Goal: Participate in discussion: Engage in conversation with other users on a specific topic

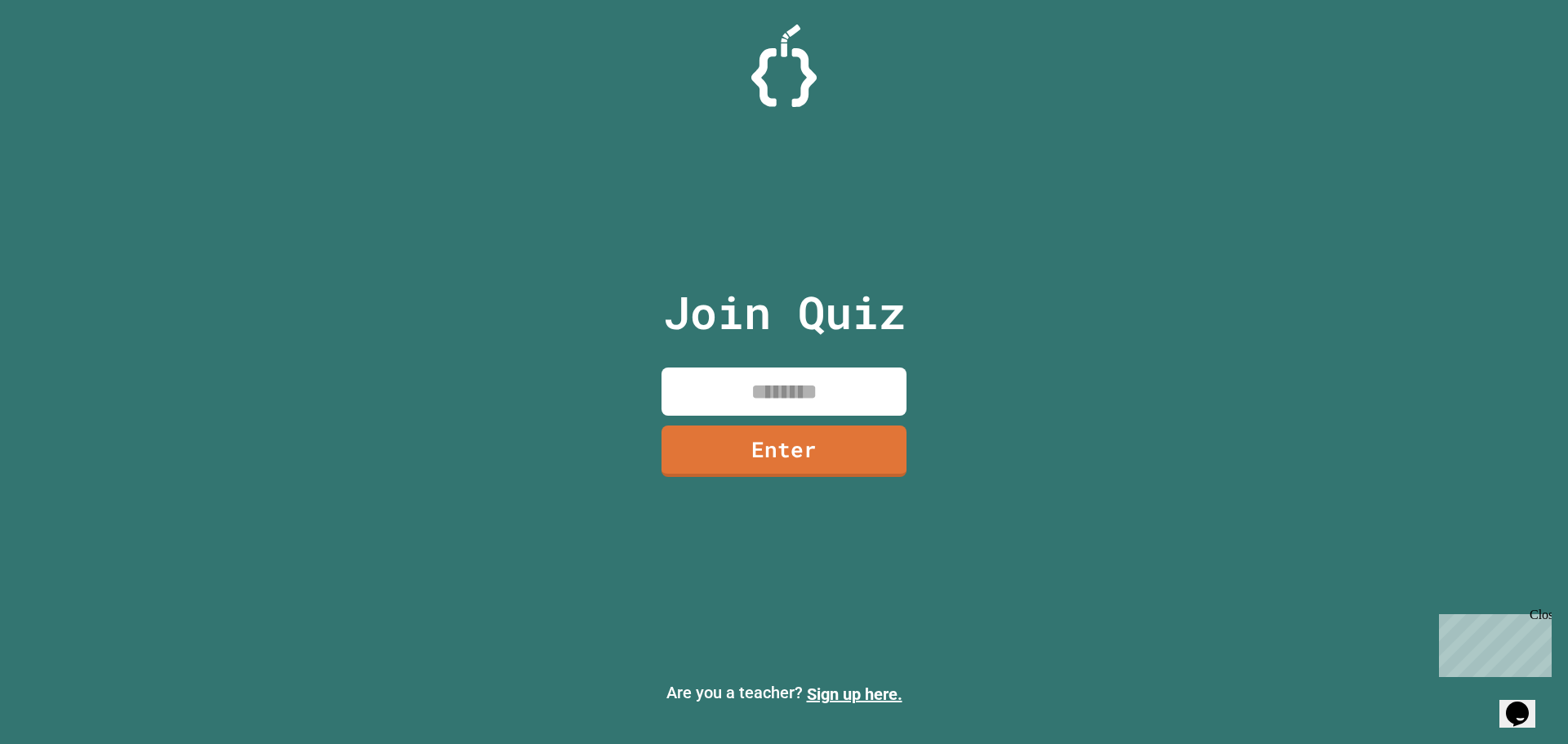
click at [733, 397] on input at bounding box center [784, 391] width 245 height 48
type input "********"
click at [819, 464] on link "Enter" at bounding box center [784, 449] width 227 height 54
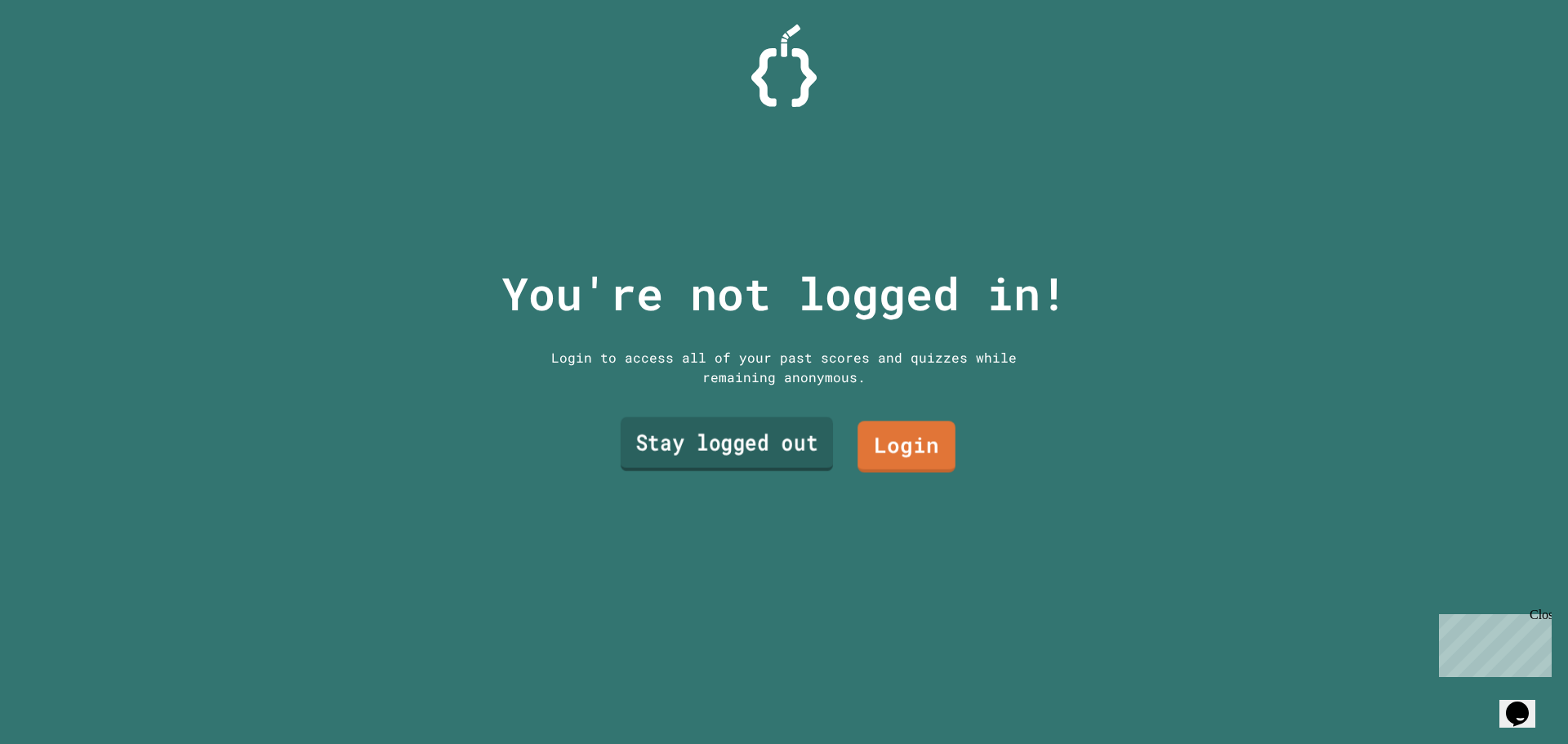
click at [793, 429] on link "Stay logged out" at bounding box center [726, 444] width 212 height 54
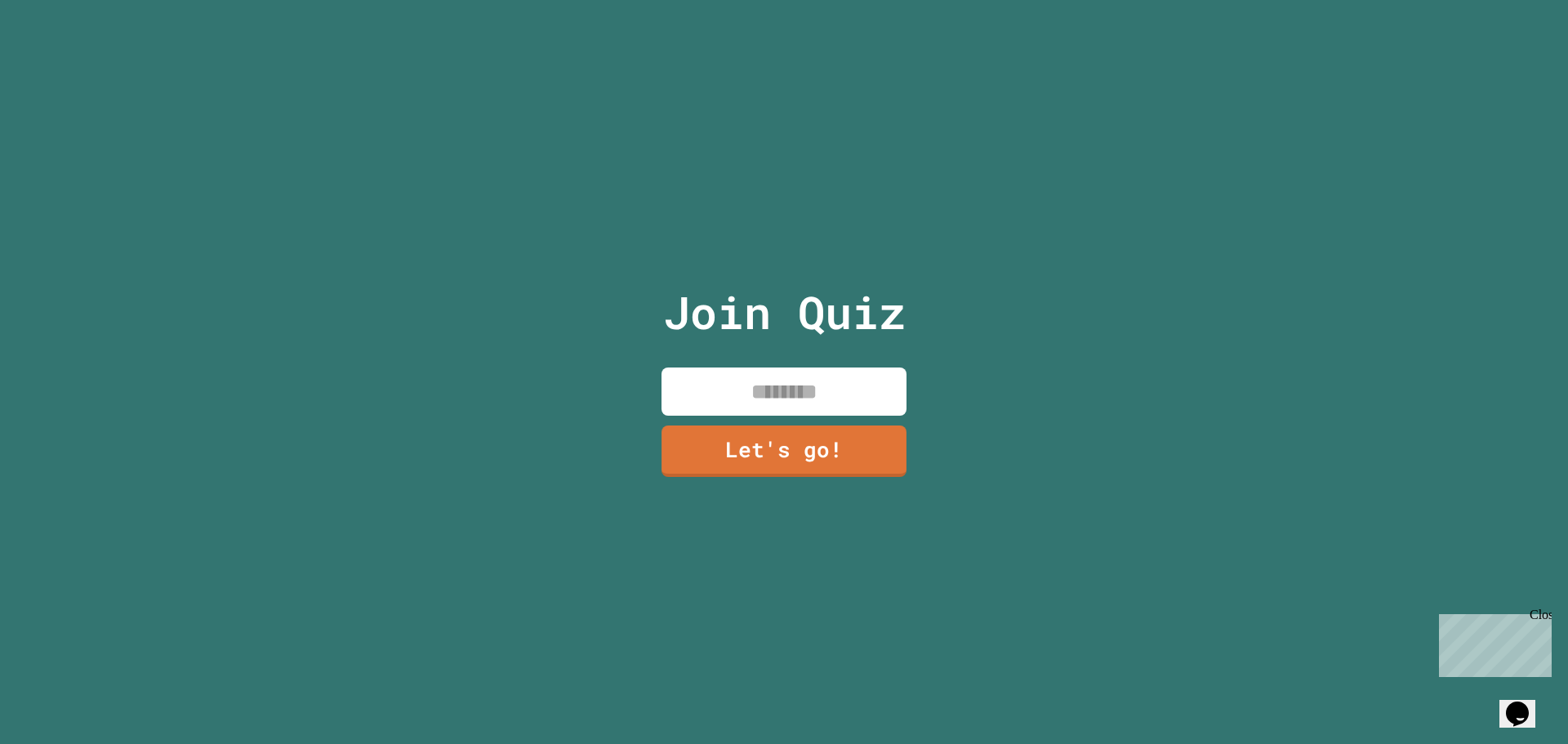
drag, startPoint x: 765, startPoint y: 395, endPoint x: 792, endPoint y: 372, distance: 35.5
click at [766, 395] on input at bounding box center [784, 391] width 245 height 48
type input "****"
click at [754, 458] on link "Let's go!" at bounding box center [784, 450] width 233 height 54
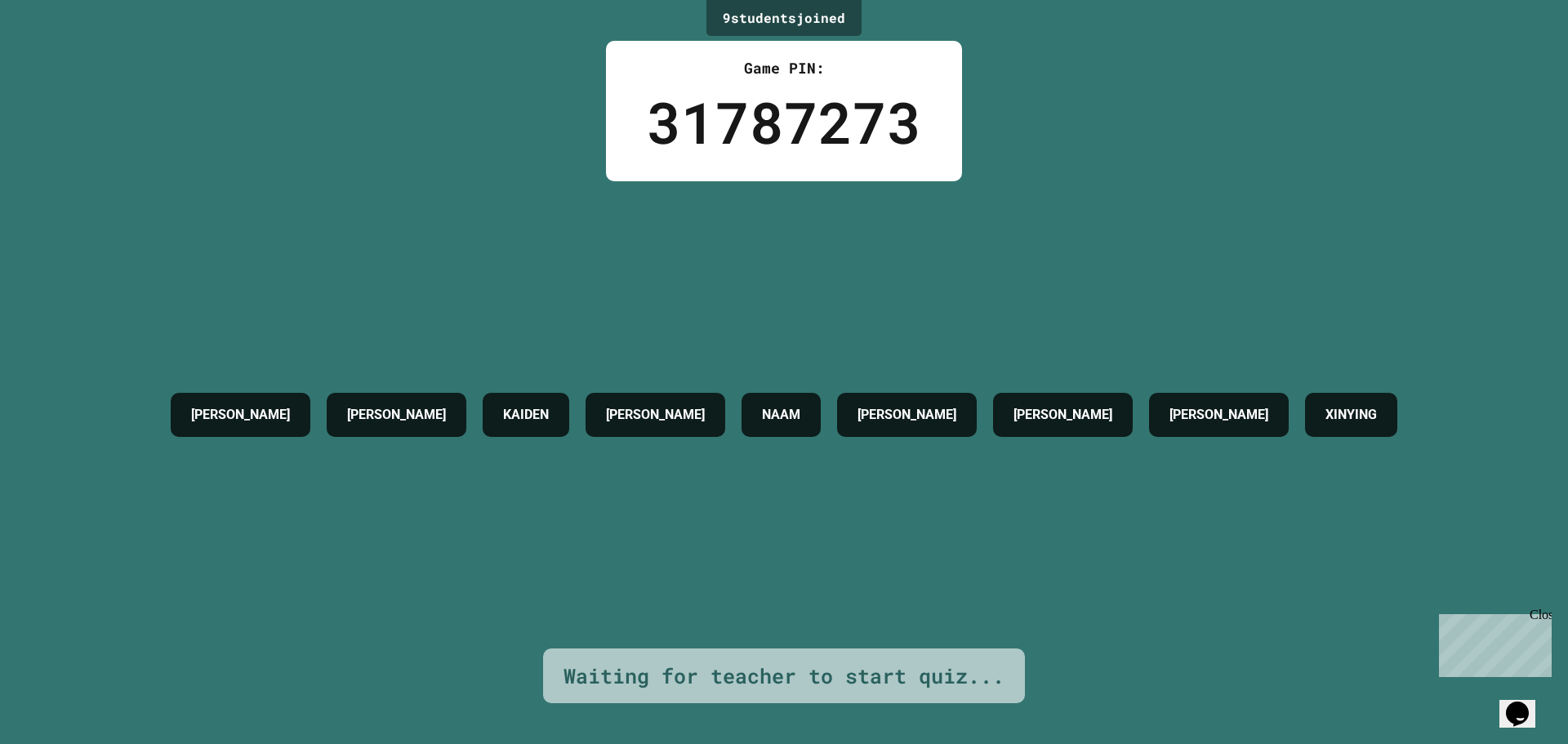
drag, startPoint x: 1545, startPoint y: 608, endPoint x: 2981, endPoint y: 1202, distance: 1554.0
click at [1545, 608] on div "Close" at bounding box center [1539, 618] width 21 height 21
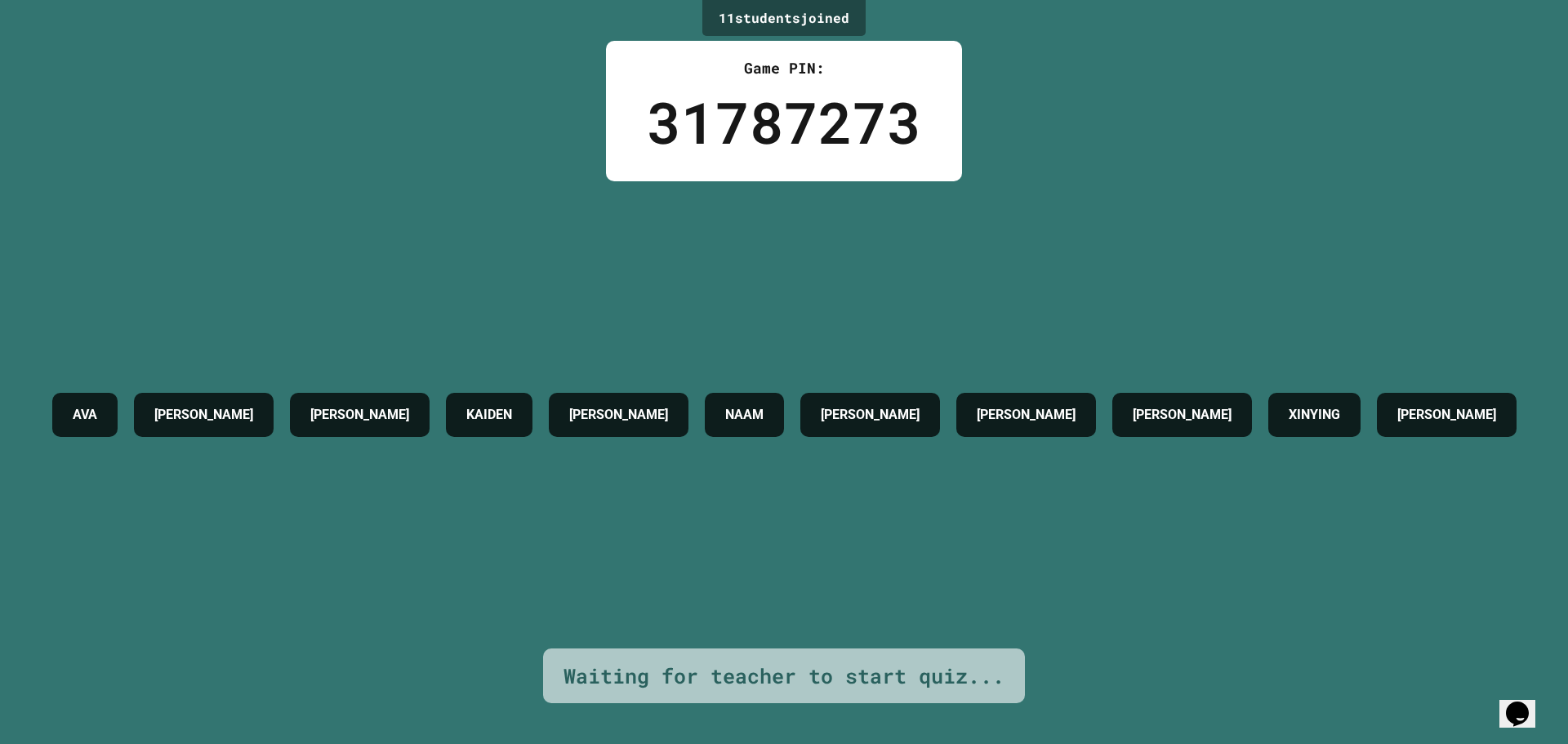
click at [1377, 437] on div "[PERSON_NAME]" at bounding box center [1446, 414] width 140 height 44
click at [1397, 424] on h4 "[PERSON_NAME]" at bounding box center [1446, 415] width 98 height 20
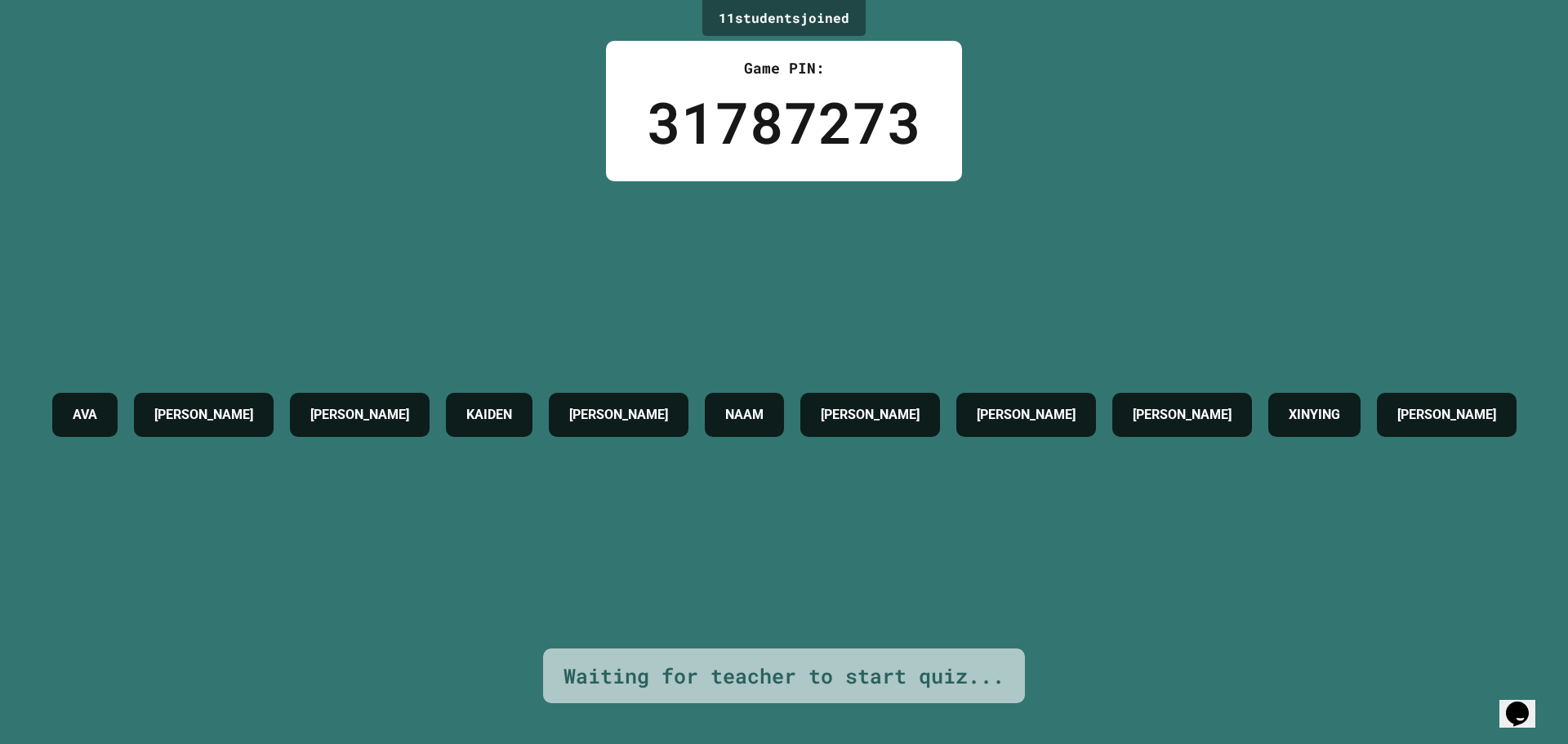
click at [682, 515] on div "AVA SAM MARY KAIDEN BETH NAAM LUKE JAMES AARON GARRETT XINYING AIDEN" at bounding box center [784, 414] width 1480 height 467
click at [680, 519] on div "AVA SAM MARY KAIDEN BETH NAAM LUKE JAMES AARON GARRETT XINYING AIDEN" at bounding box center [784, 414] width 1480 height 467
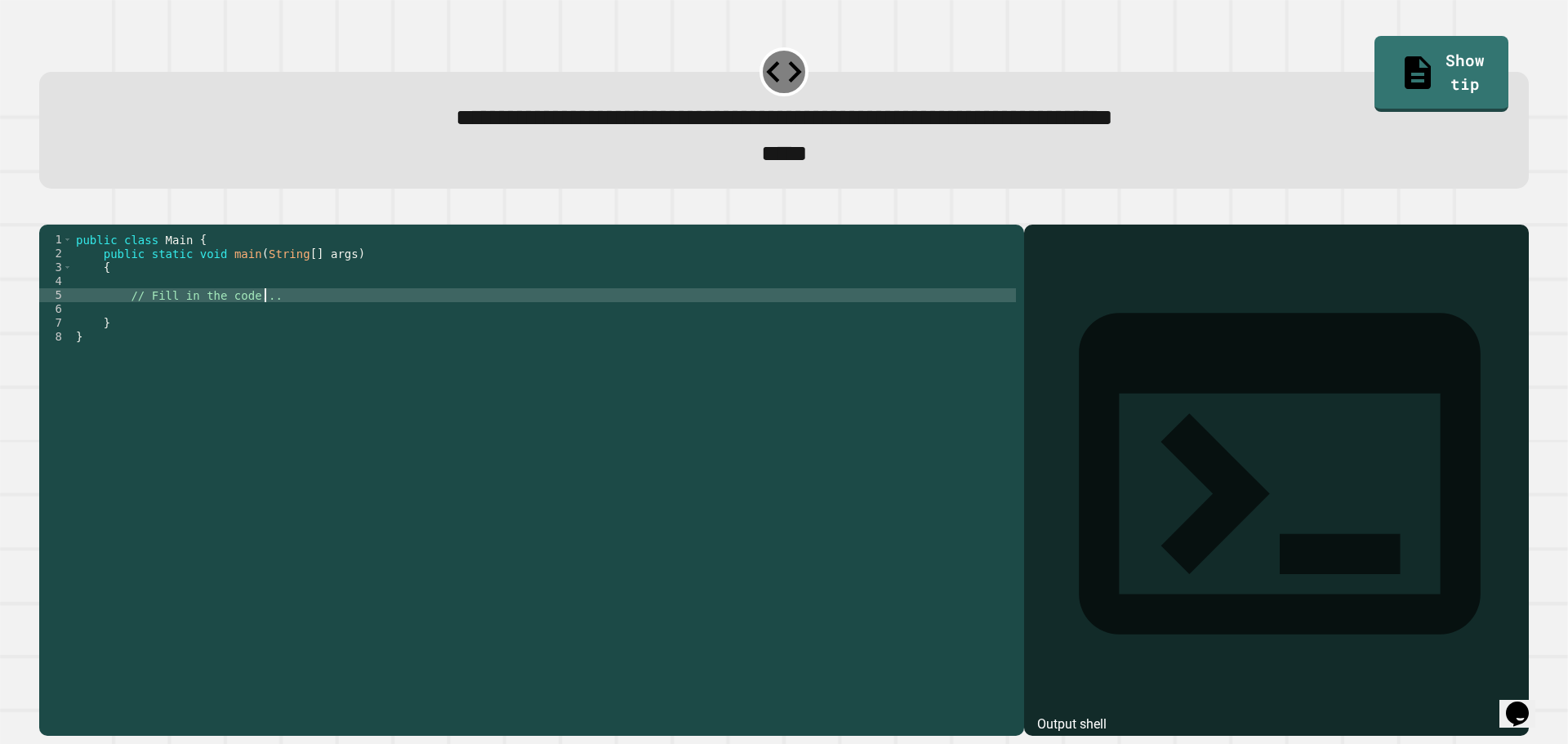
click at [370, 321] on div "public class Main { public static void main ( String [ ] args ) { // Fill in th…" at bounding box center [544, 461] width 943 height 458
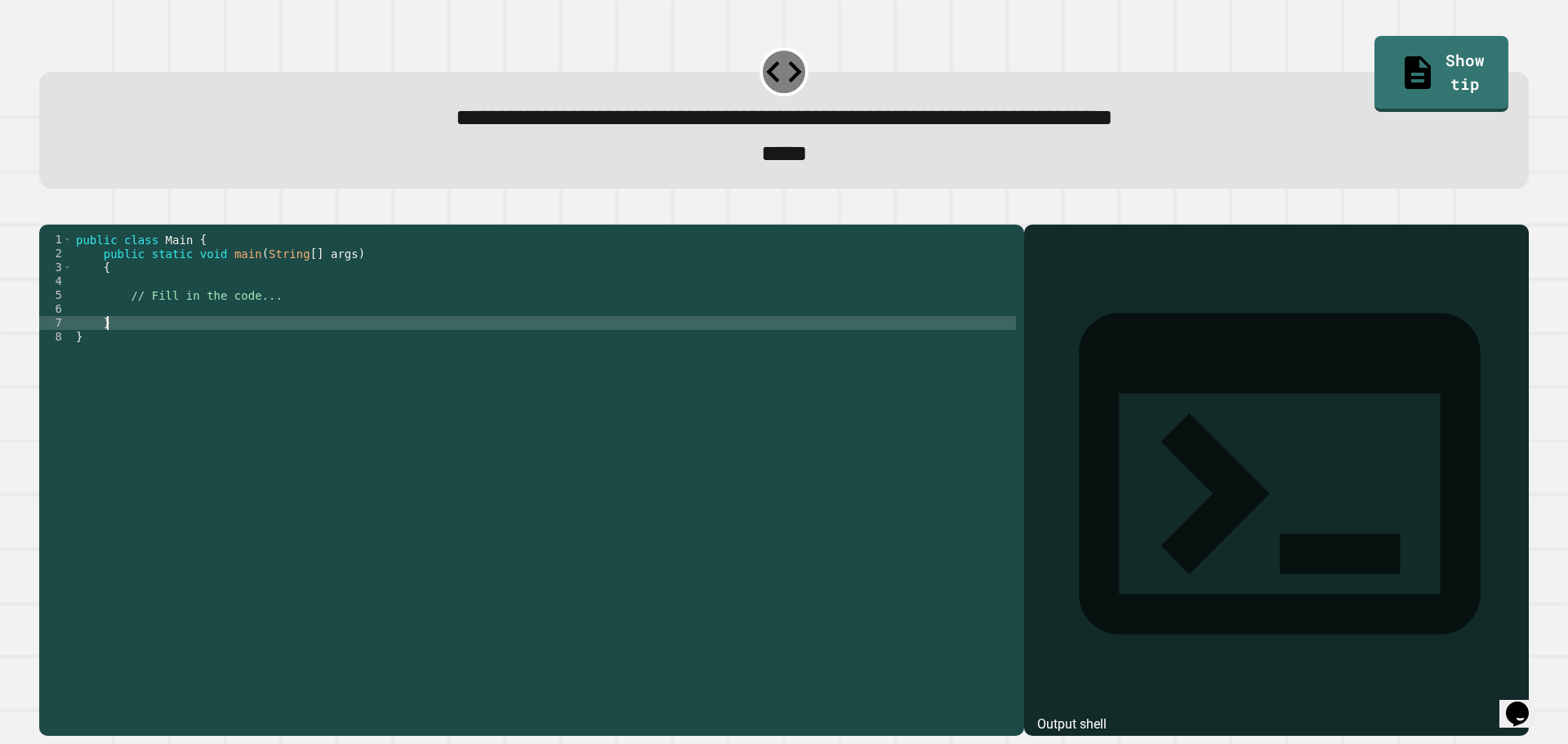
click at [265, 348] on div "public class Main { public static void main ( String [ ] args ) { // Fill in th…" at bounding box center [544, 461] width 943 height 458
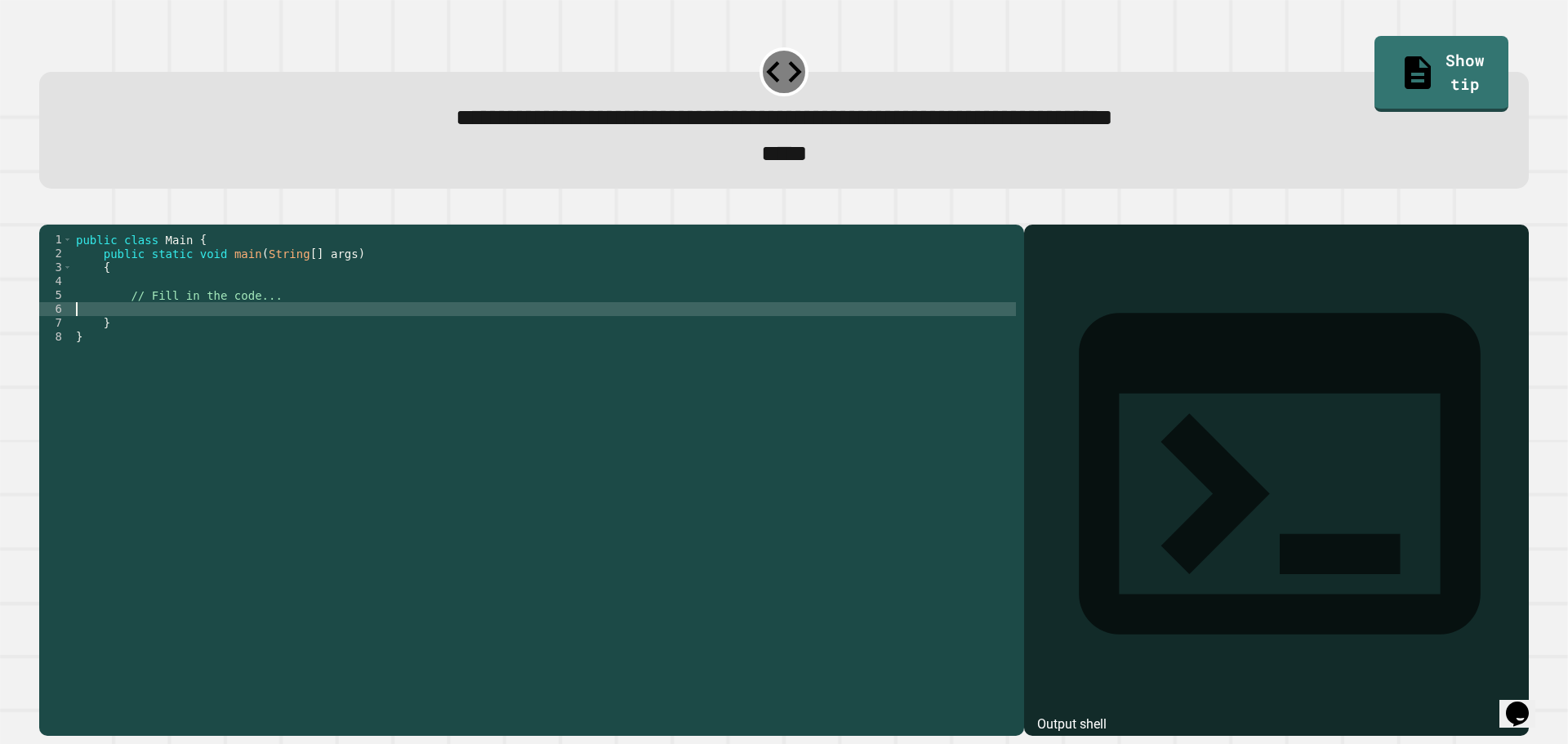
click at [267, 334] on div "public class Main { public static void main ( String [ ] args ) { // Fill in th…" at bounding box center [544, 461] width 943 height 458
paste textarea "**********"
type textarea "**********"
paste textarea "**********"
type textarea "**********"
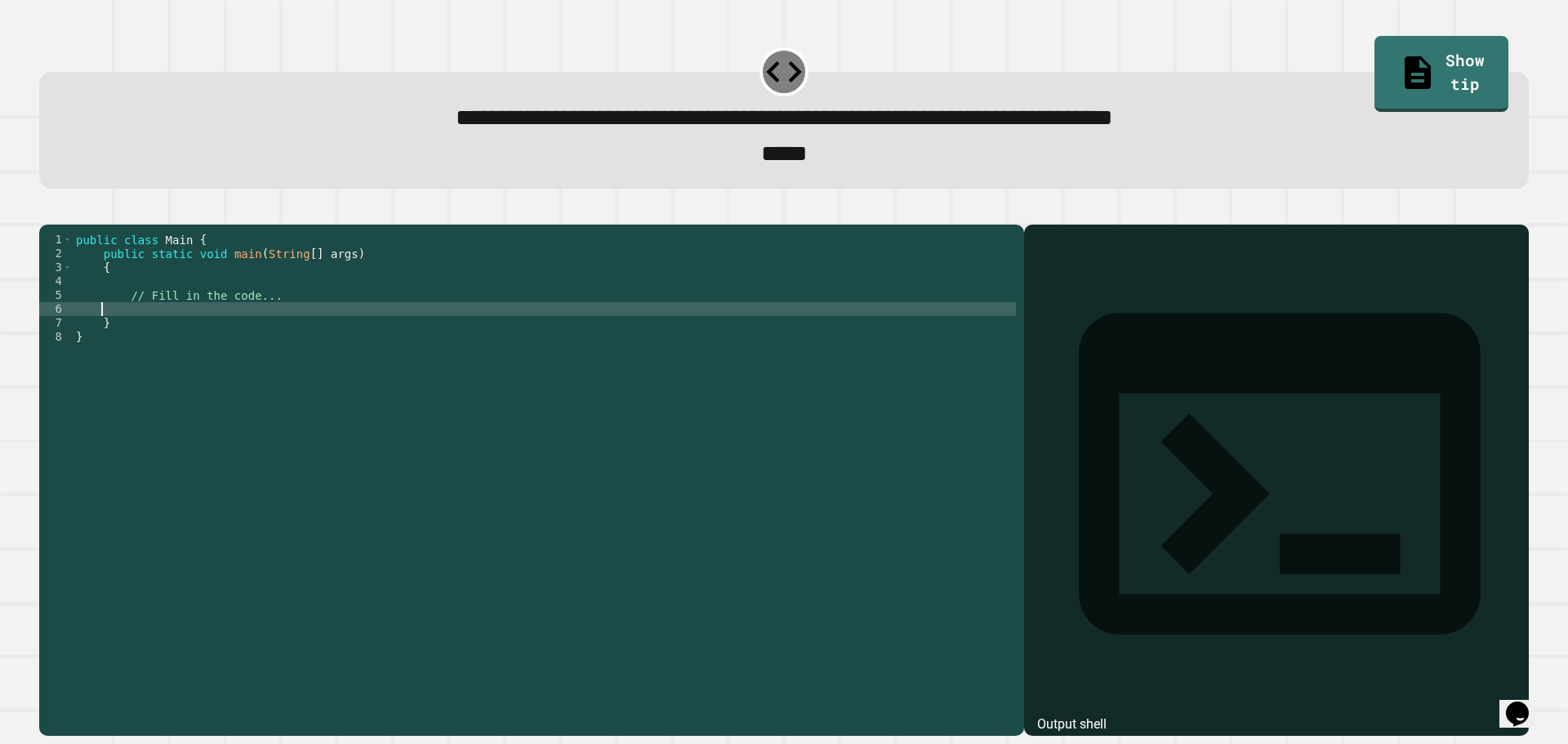
paste textarea "**********"
type textarea "**********"
click at [47, 210] on icon "button" at bounding box center [47, 210] width 0 height 0
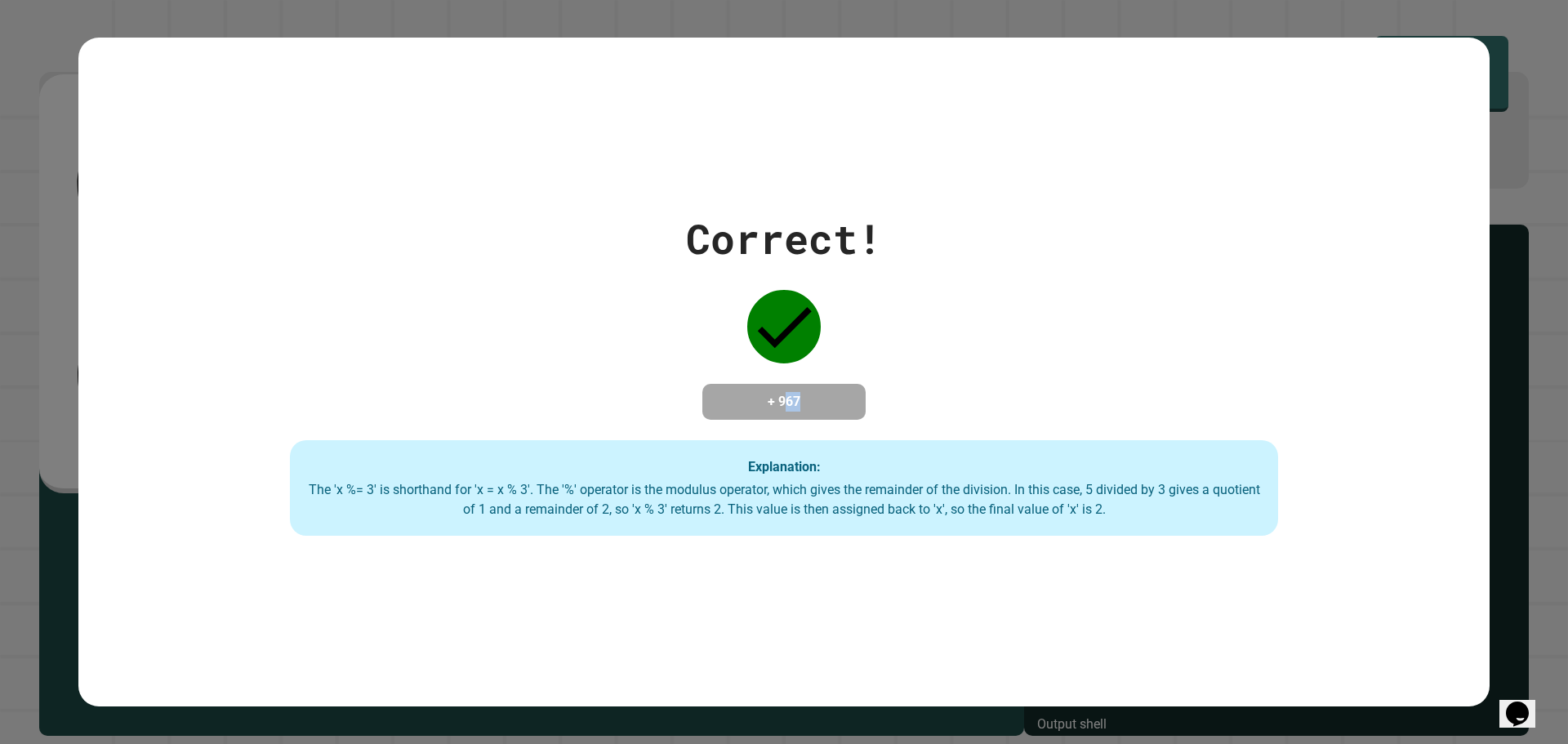
drag, startPoint x: 777, startPoint y: 396, endPoint x: 846, endPoint y: 389, distance: 69.4
click at [846, 389] on div "+ 967" at bounding box center [784, 402] width 163 height 36
click at [797, 392] on h4 "+ 967" at bounding box center [784, 402] width 131 height 20
drag, startPoint x: 817, startPoint y: 387, endPoint x: 725, endPoint y: 406, distance: 93.9
click at [725, 406] on h4 "+ 967" at bounding box center [784, 402] width 131 height 20
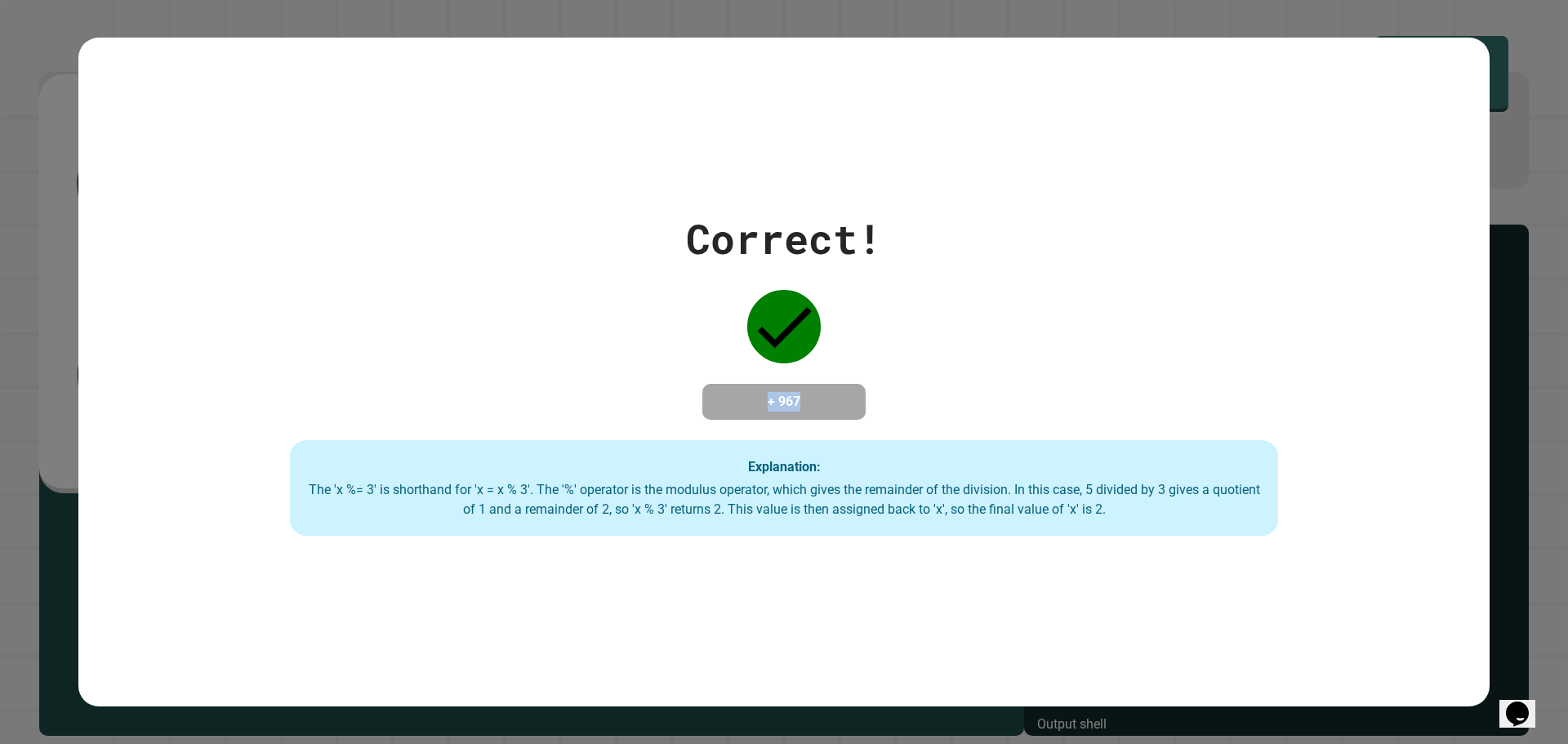
click at [726, 400] on h4 "+ 967" at bounding box center [784, 402] width 131 height 20
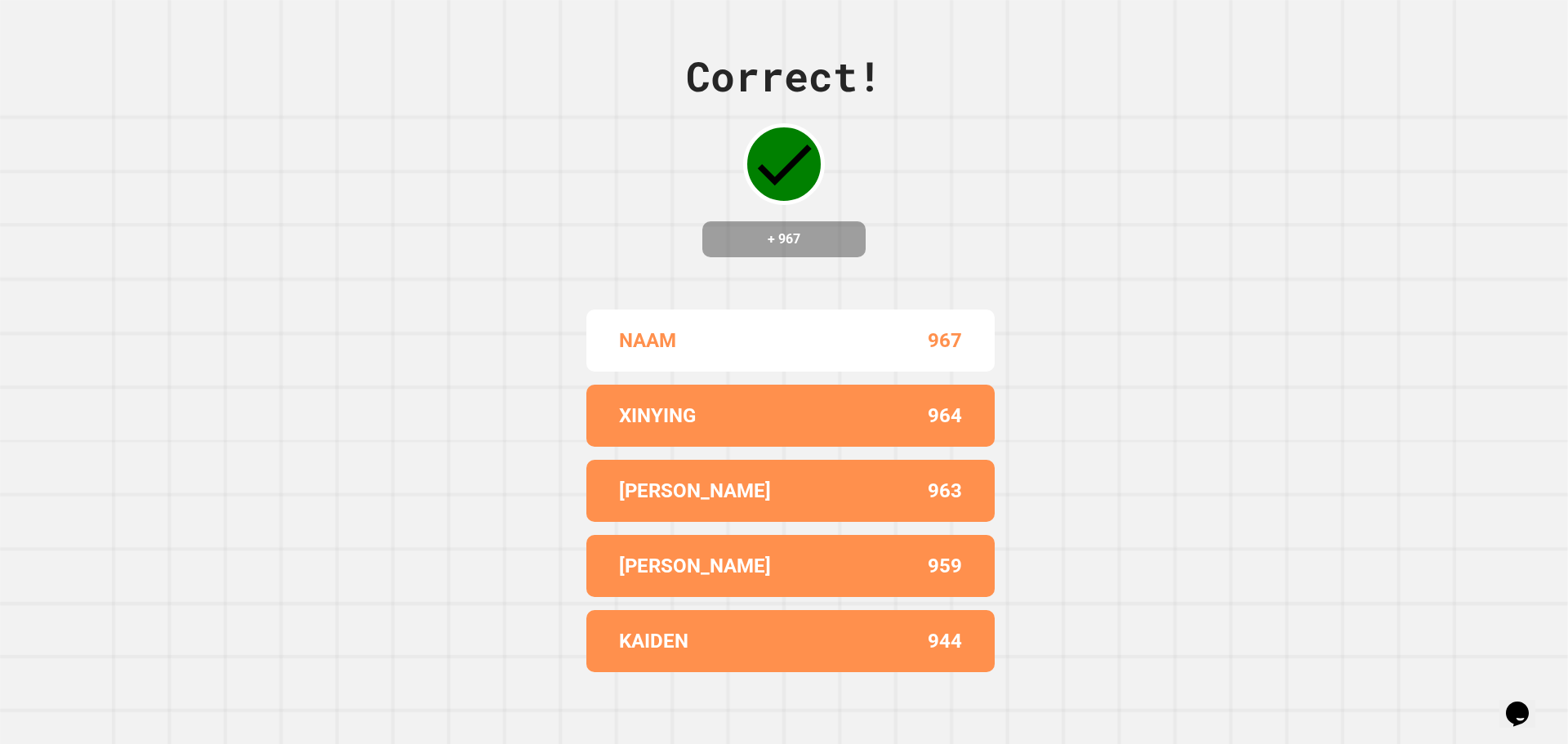
click at [724, 310] on div "NAAM 967" at bounding box center [790, 340] width 408 height 62
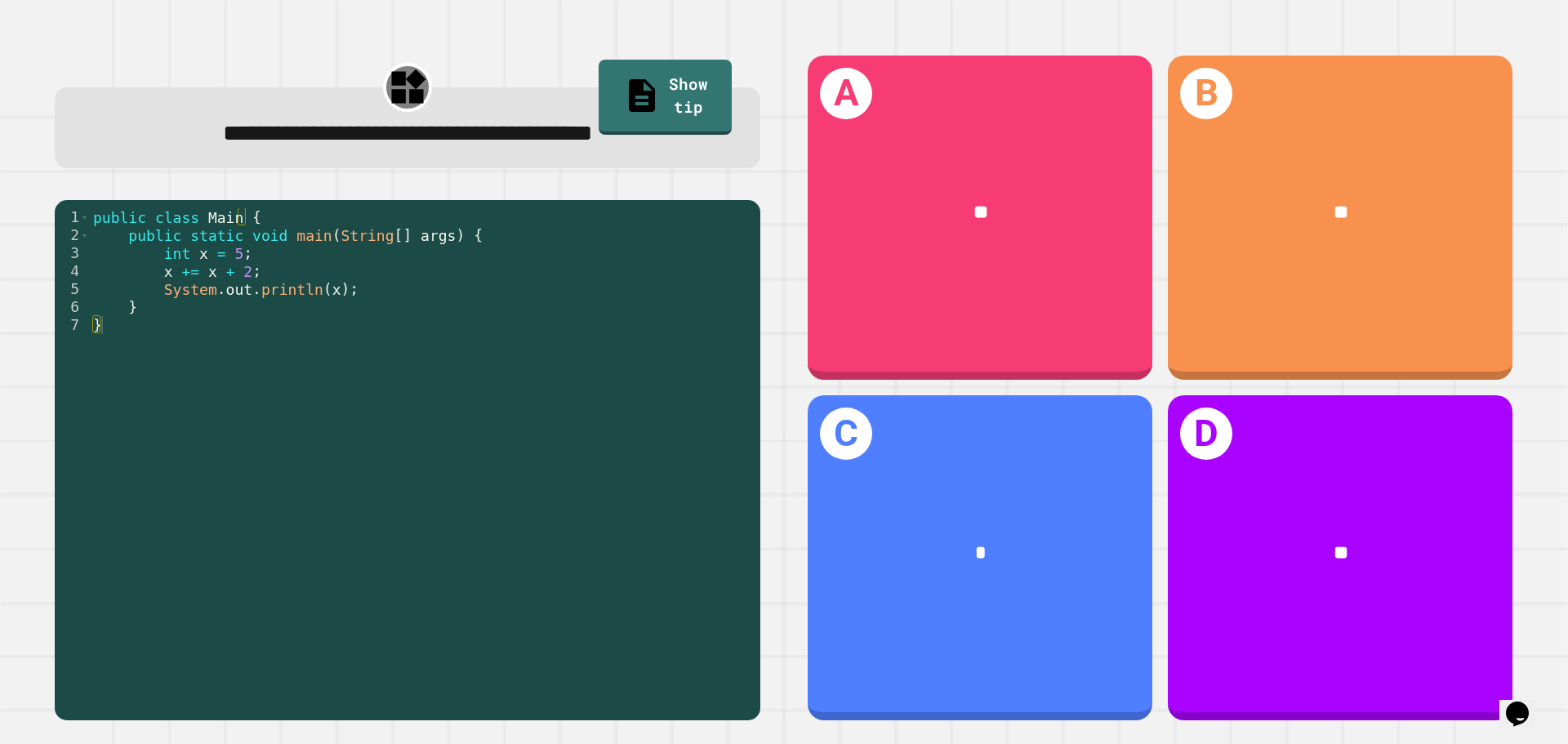
click at [352, 295] on div "public class Main { public static void main ( String [ ] args ) { int x = 5 ; x…" at bounding box center [422, 460] width 663 height 503
click at [144, 261] on div "public class Main { public static void main ( String [ ] args ) { int x = 5 ; x…" at bounding box center [422, 460] width 663 height 503
click at [170, 270] on div "public class Main { public static void main ( String [ ] args ) { int x = 5 ; x…" at bounding box center [422, 460] width 663 height 503
click at [182, 274] on div "public class Main { public static void main ( String [ ] args ) { int x = 5 ; x…" at bounding box center [422, 460] width 663 height 503
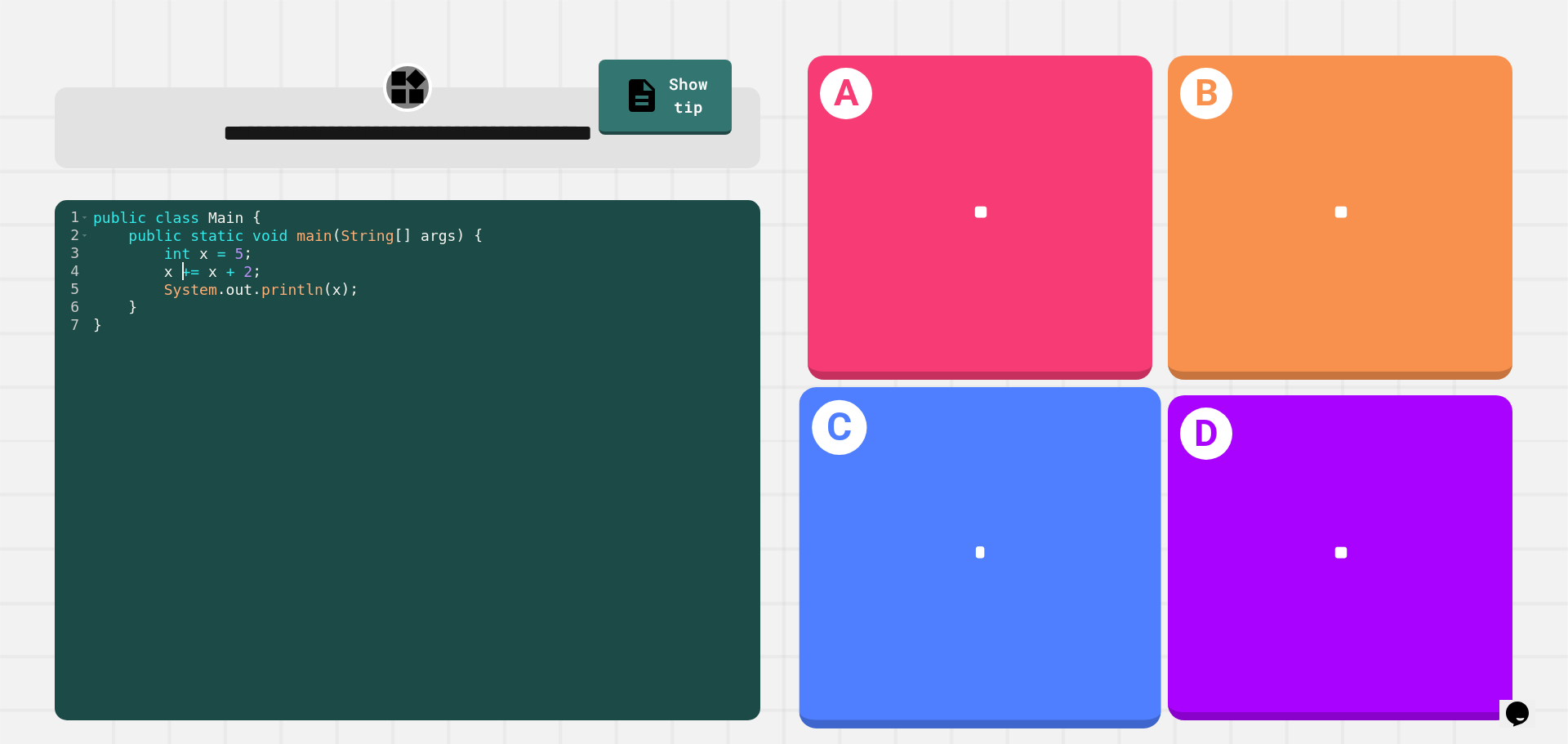
click at [1007, 560] on div "*" at bounding box center [980, 553] width 362 height 109
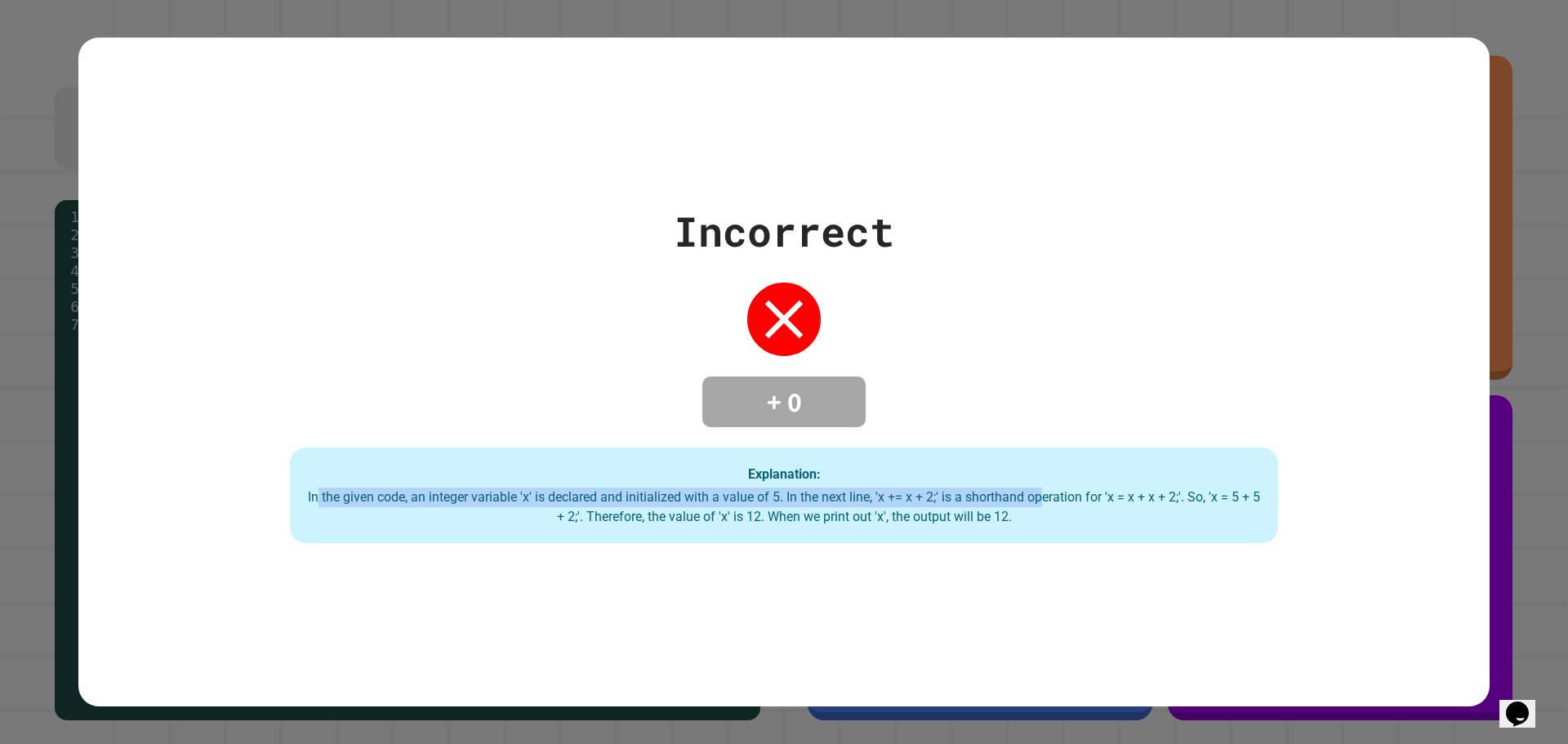
drag, startPoint x: 717, startPoint y: 511, endPoint x: 1057, endPoint y: 501, distance: 340.1
click at [1057, 499] on div "In the given code, an integer variable 'x' is declared and initialized with a v…" at bounding box center [784, 507] width 955 height 39
click at [1057, 501] on div "In the given code, an integer variable 'x' is declared and initialized with a v…" at bounding box center [784, 507] width 955 height 39
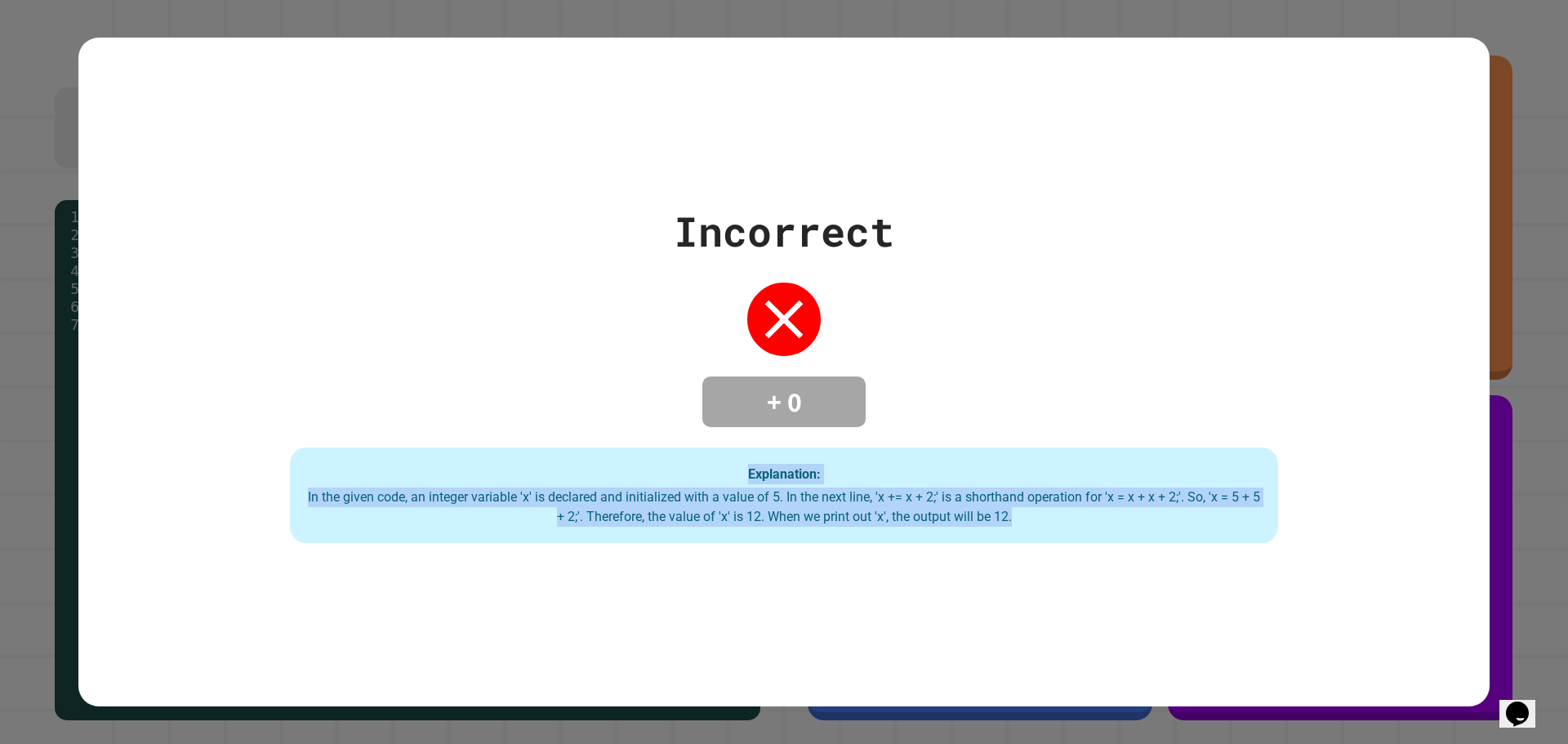
drag, startPoint x: 1026, startPoint y: 516, endPoint x: 617, endPoint y: 469, distance: 411.7
click at [506, 423] on div "Incorrect + 0 Explanation: In the given code, an integer variable 'x' is declar…" at bounding box center [784, 373] width 1411 height 343
click at [807, 513] on div "In the given code, an integer variable 'x' is declared and initialized with a v…" at bounding box center [784, 507] width 955 height 39
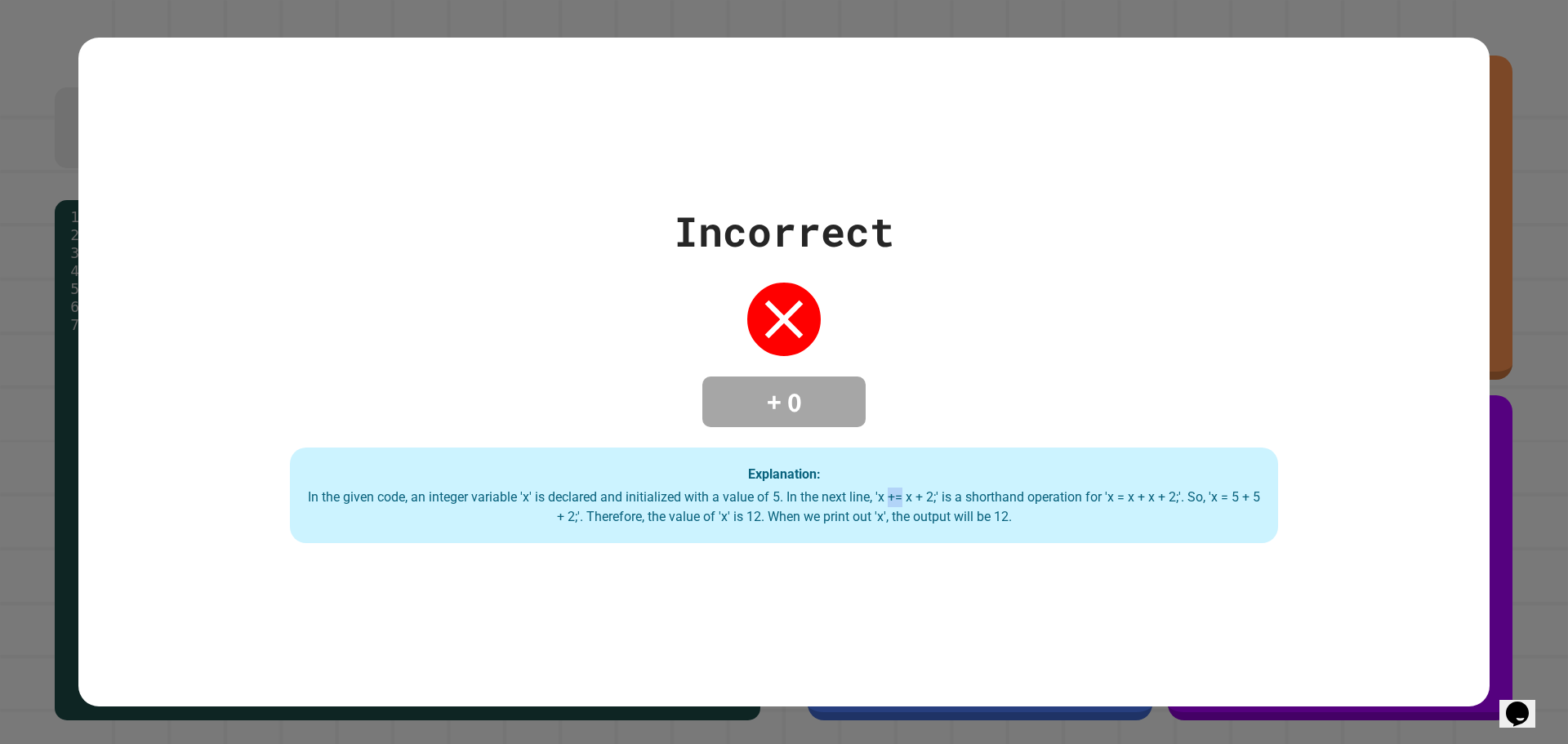
drag, startPoint x: 896, startPoint y: 493, endPoint x: 912, endPoint y: 492, distance: 16.0
click at [912, 492] on div "In the given code, an integer variable 'x' is declared and initialized with a v…" at bounding box center [784, 507] width 955 height 39
drag, startPoint x: 893, startPoint y: 492, endPoint x: 911, endPoint y: 501, distance: 20.1
click at [911, 501] on div "In the given code, an integer variable 'x' is declared and initialized with a v…" at bounding box center [784, 507] width 955 height 39
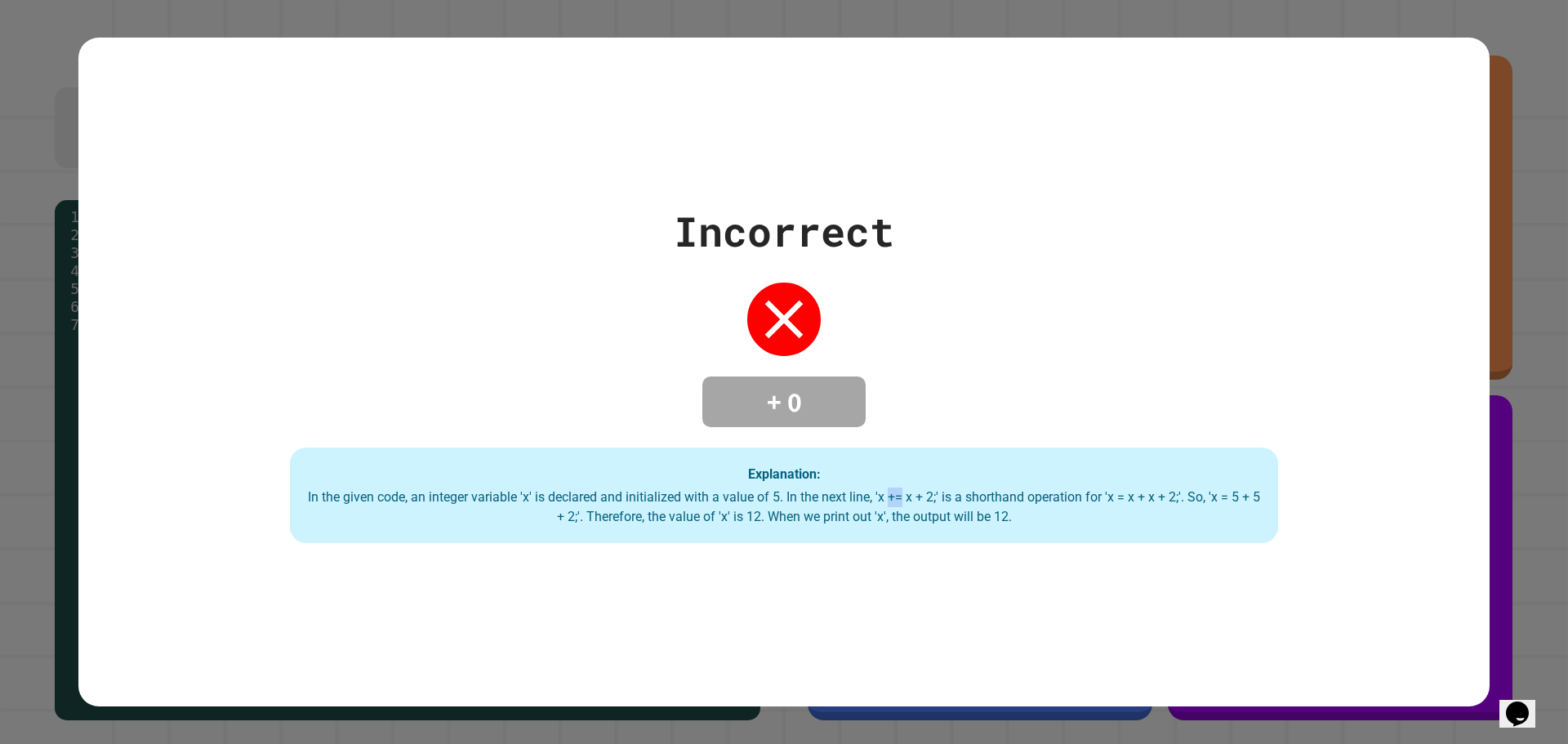
click at [895, 500] on div "In the given code, an integer variable 'x' is declared and initialized with a v…" at bounding box center [784, 507] width 955 height 39
click at [902, 501] on div "In the given code, an integer variable 'x' is declared and initialized with a v…" at bounding box center [784, 507] width 955 height 39
drag, startPoint x: 781, startPoint y: 399, endPoint x: 735, endPoint y: 407, distance: 46.7
click at [735, 407] on h4 "+ 0" at bounding box center [784, 402] width 131 height 34
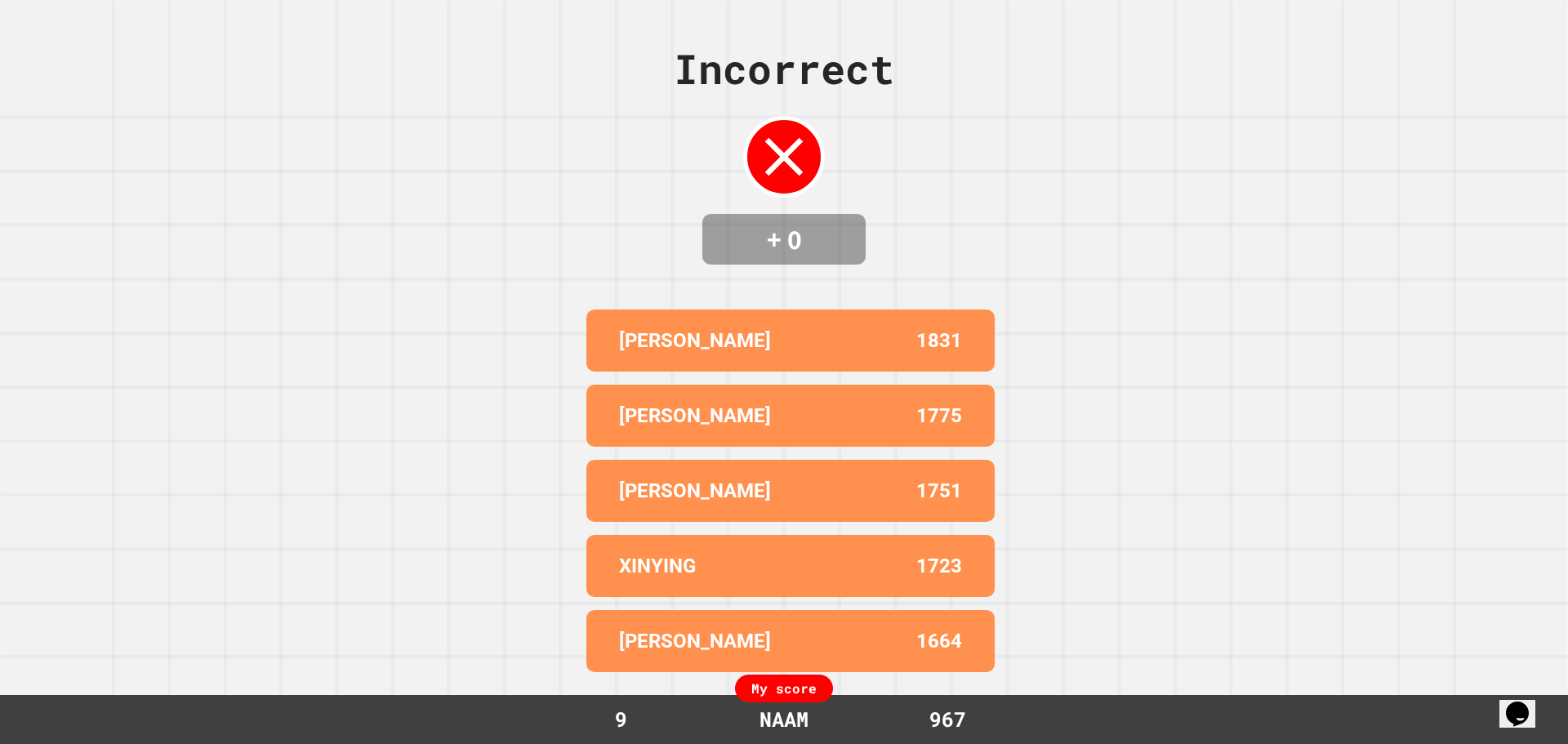
click at [784, 385] on div "[PERSON_NAME] 1775" at bounding box center [790, 415] width 408 height 62
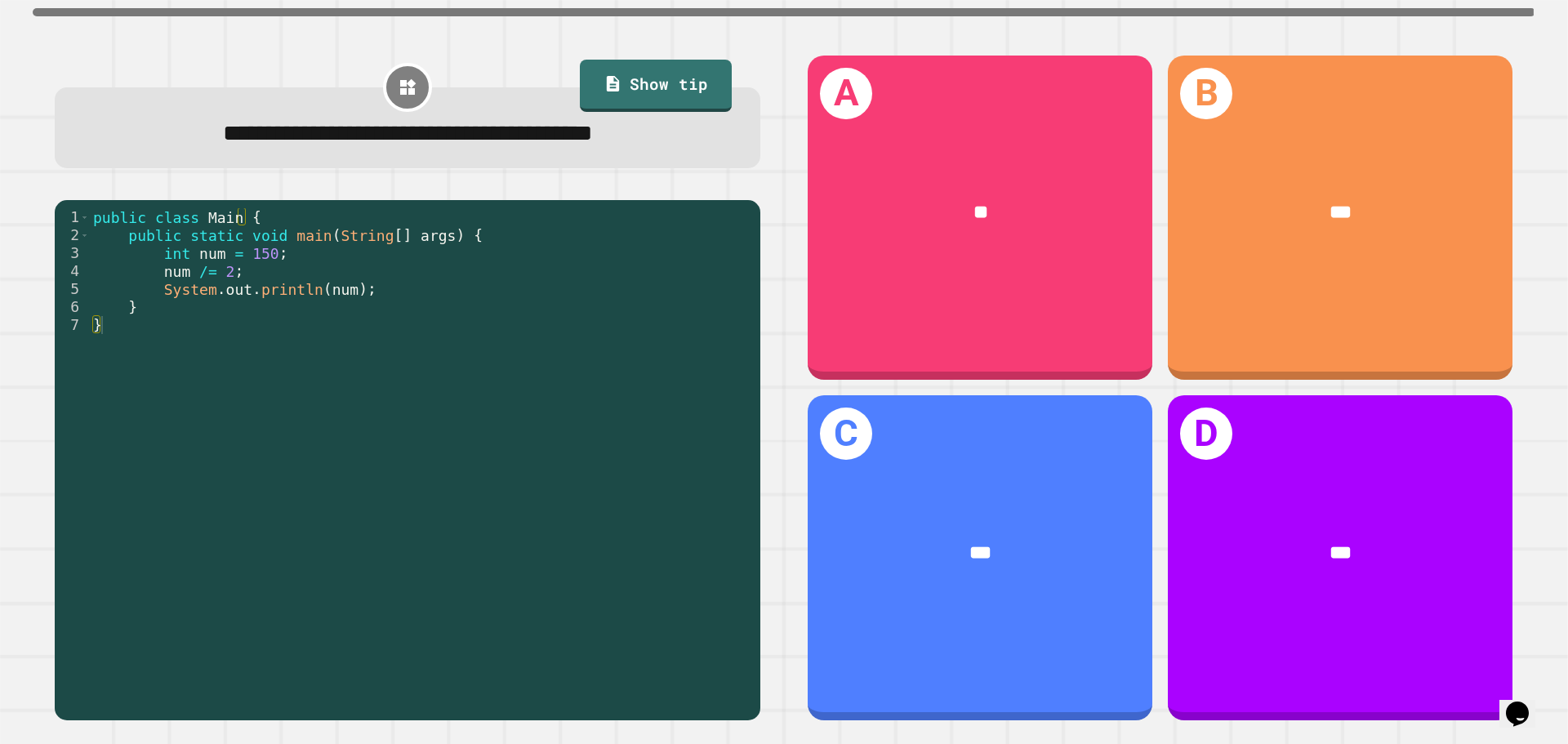
click at [518, 301] on div "public class Main { public static void main ( String [ ] args ) { int num = 150…" at bounding box center [422, 460] width 663 height 503
click at [520, 263] on div "public class Main { public static void main ( String [ ] args ) { int num = 150…" at bounding box center [422, 460] width 663 height 503
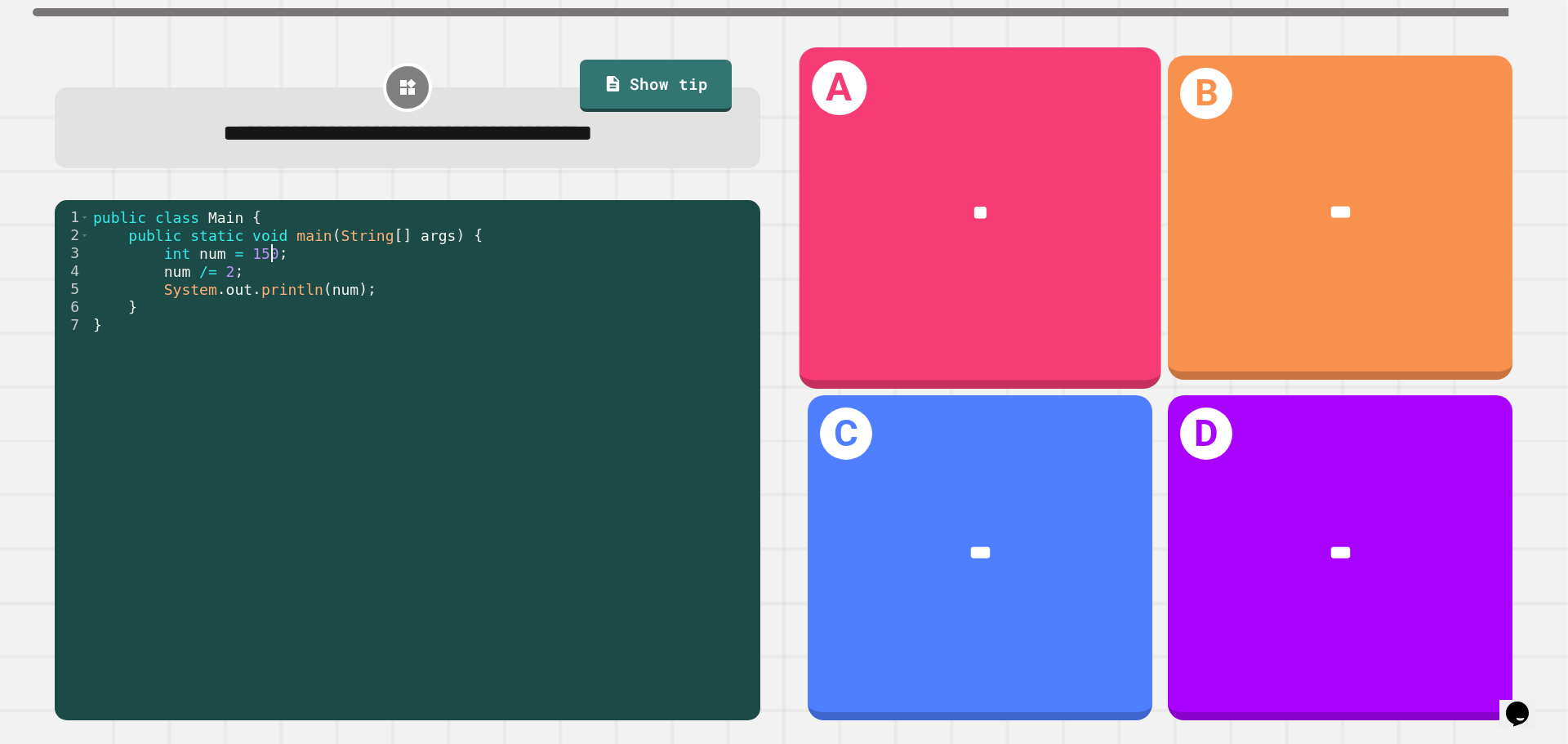
click at [1037, 235] on div "**" at bounding box center [980, 212] width 362 height 109
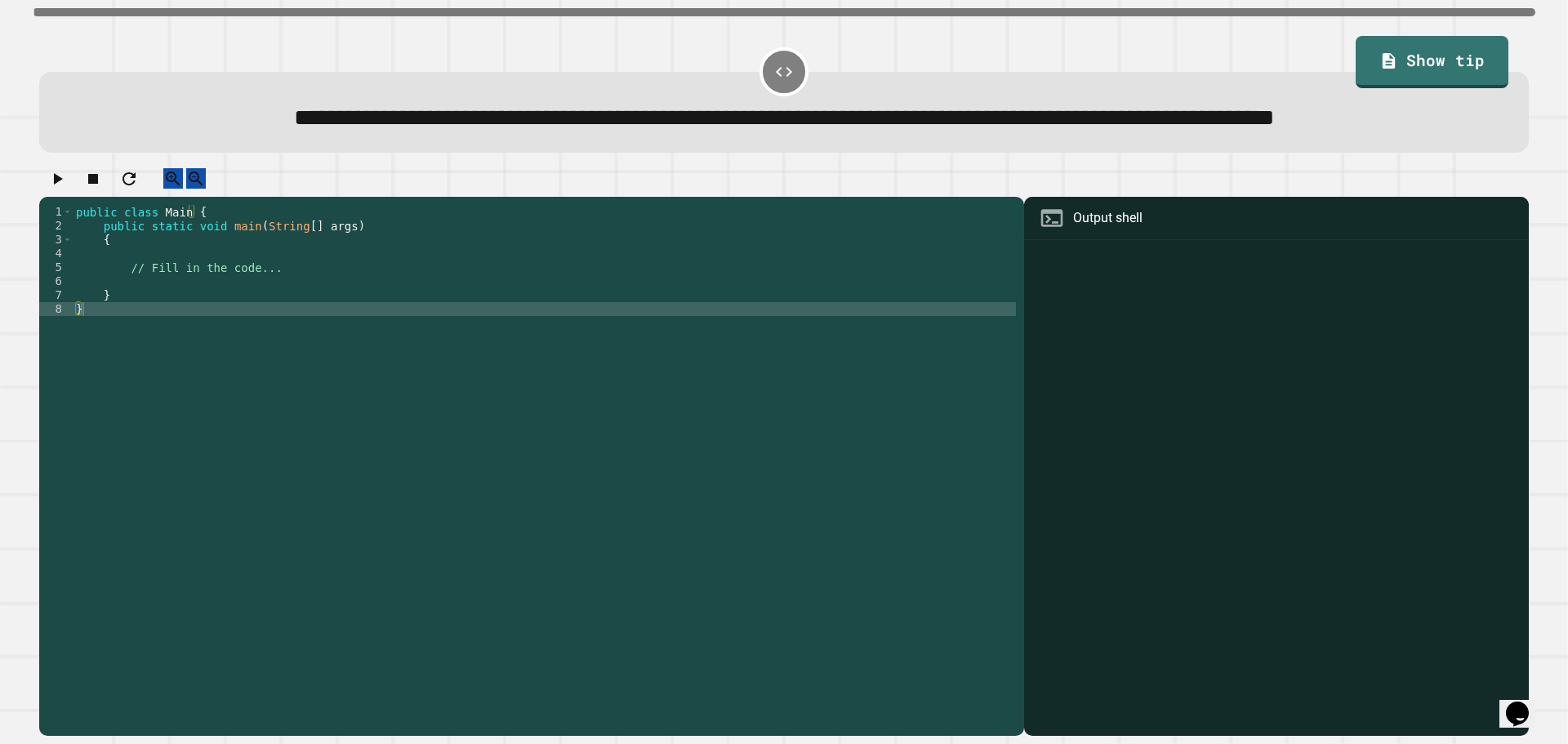
drag, startPoint x: 277, startPoint y: 315, endPoint x: 255, endPoint y: 354, distance: 44.8
click at [274, 315] on div "public class Main { public static void main ( String [ ] args ) { // Fill in th…" at bounding box center [544, 433] width 943 height 458
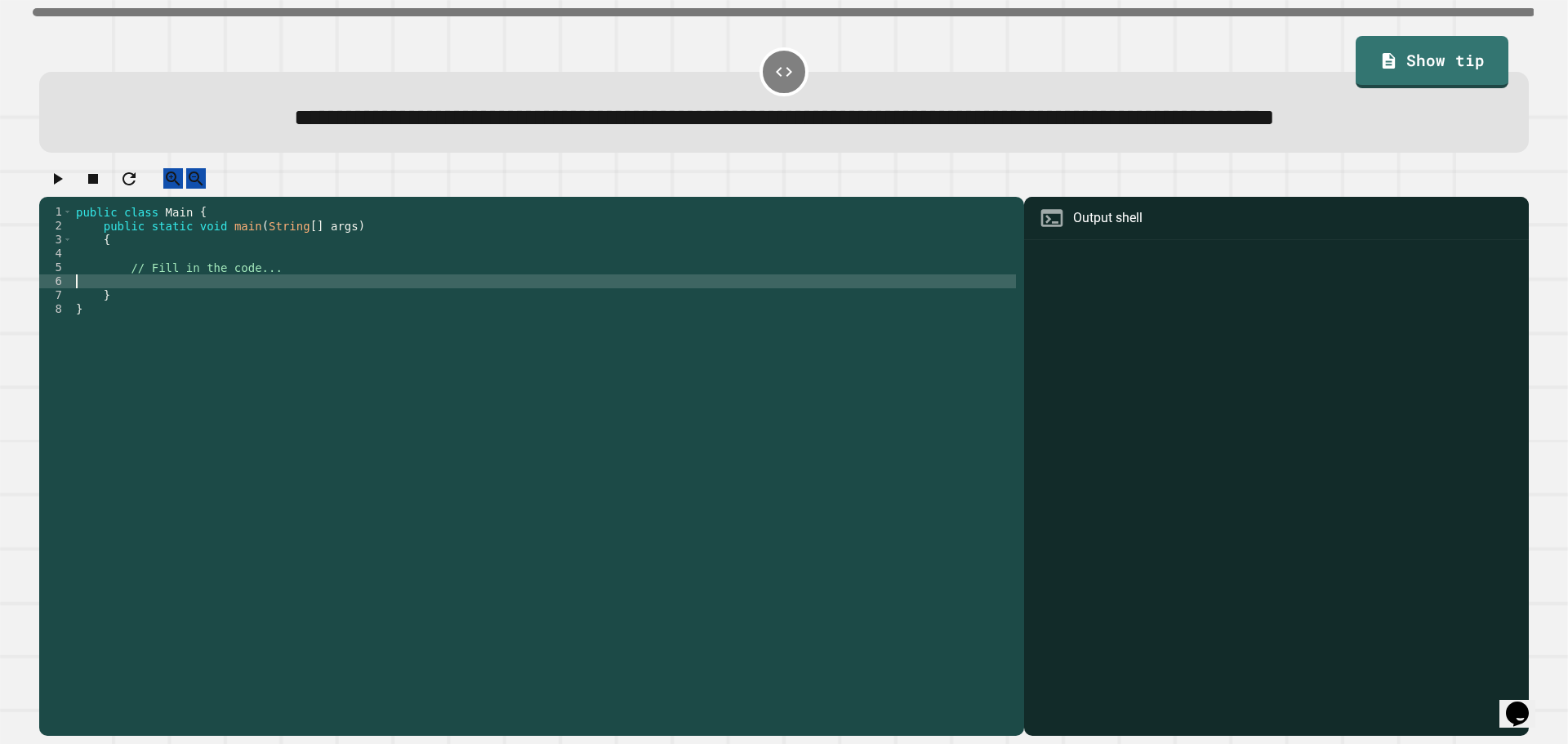
click at [255, 333] on div "public class Main { public static void main ( String [ ] args ) { // Fill in th…" at bounding box center [544, 433] width 943 height 458
paste textarea "**********"
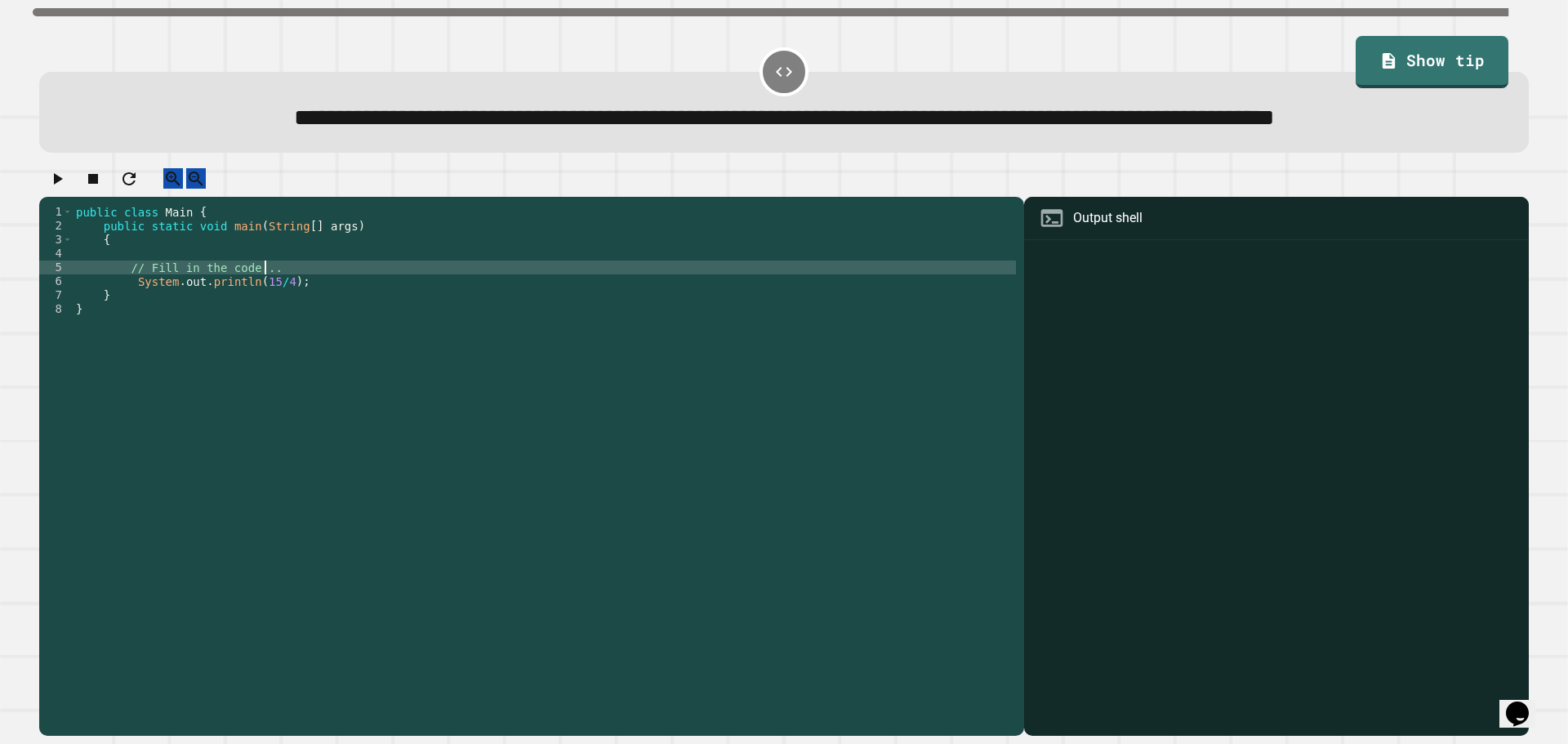
scroll to position [0, 13]
type textarea "**********"
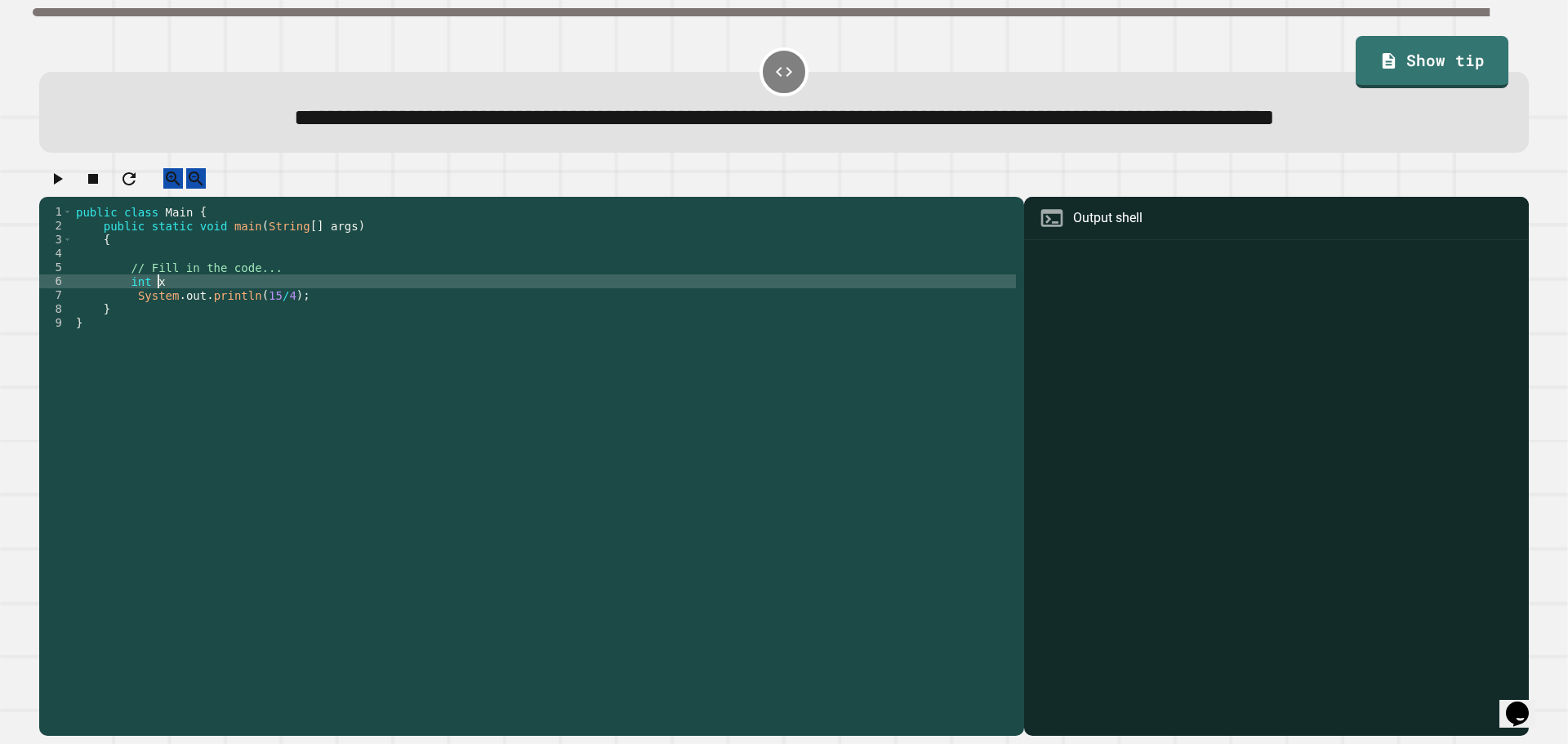
scroll to position [0, 5]
type textarea "*********"
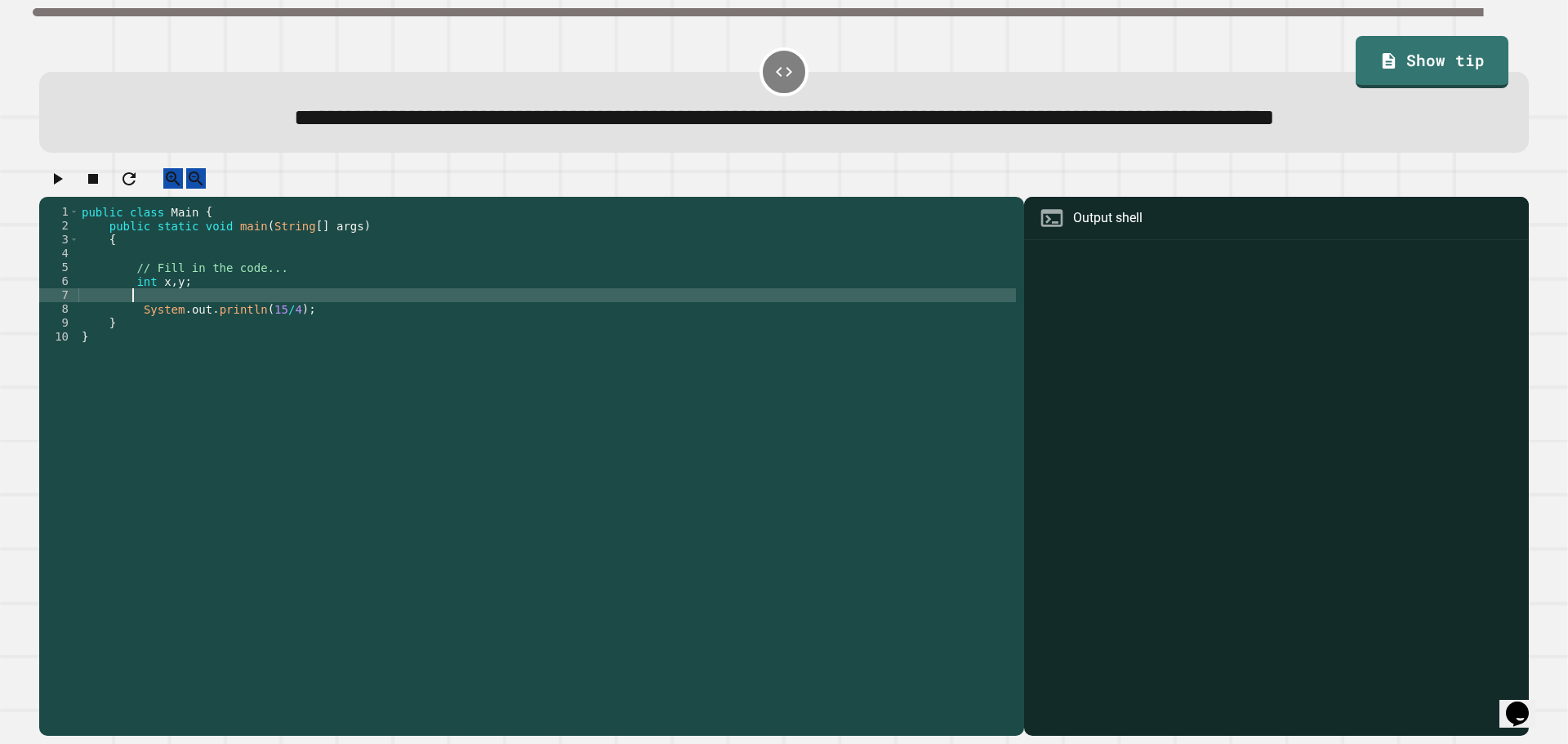
scroll to position [0, 3]
type textarea "*"
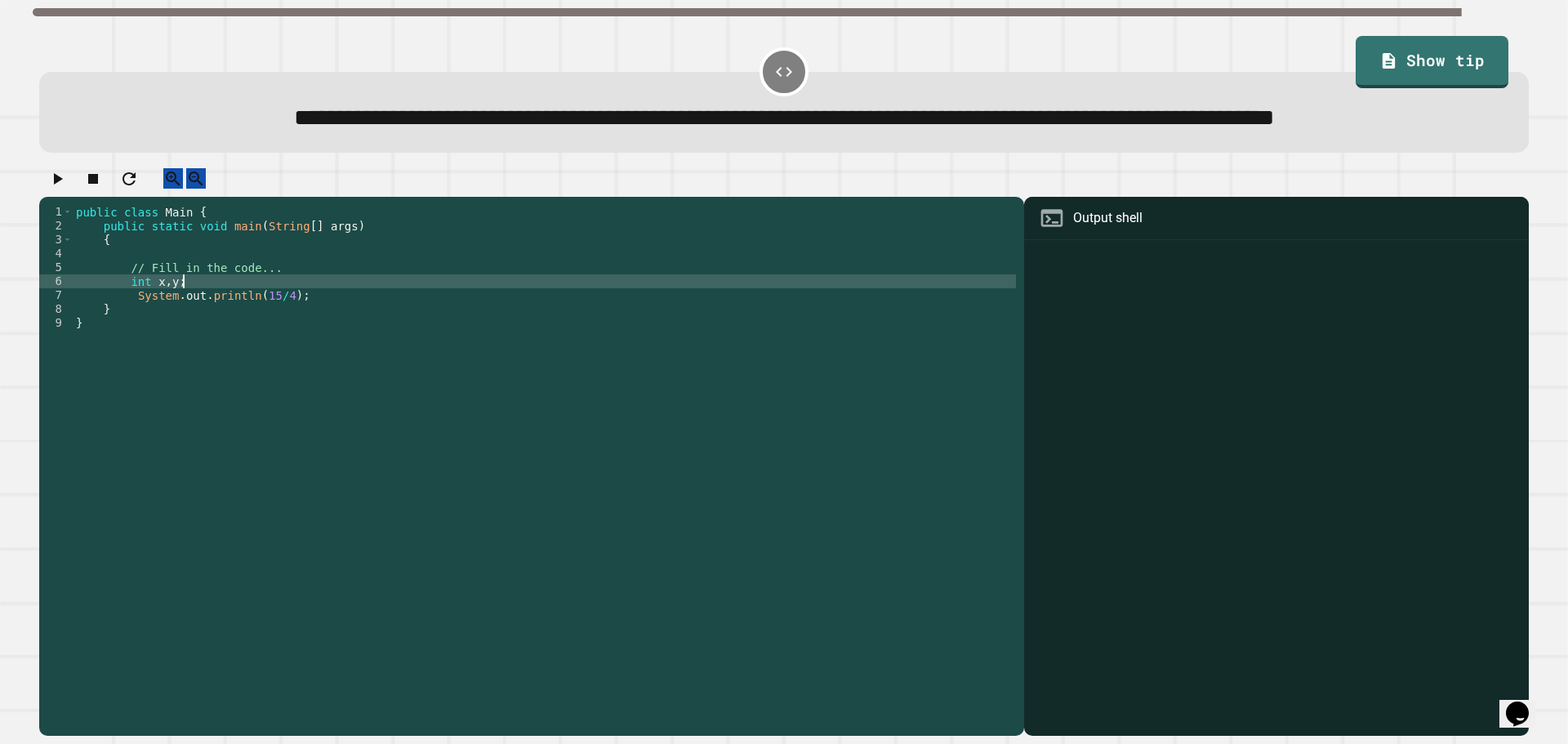
click at [266, 349] on div "public class Main { public static void main ( String [ ] args ) { // Fill in th…" at bounding box center [544, 433] width 943 height 458
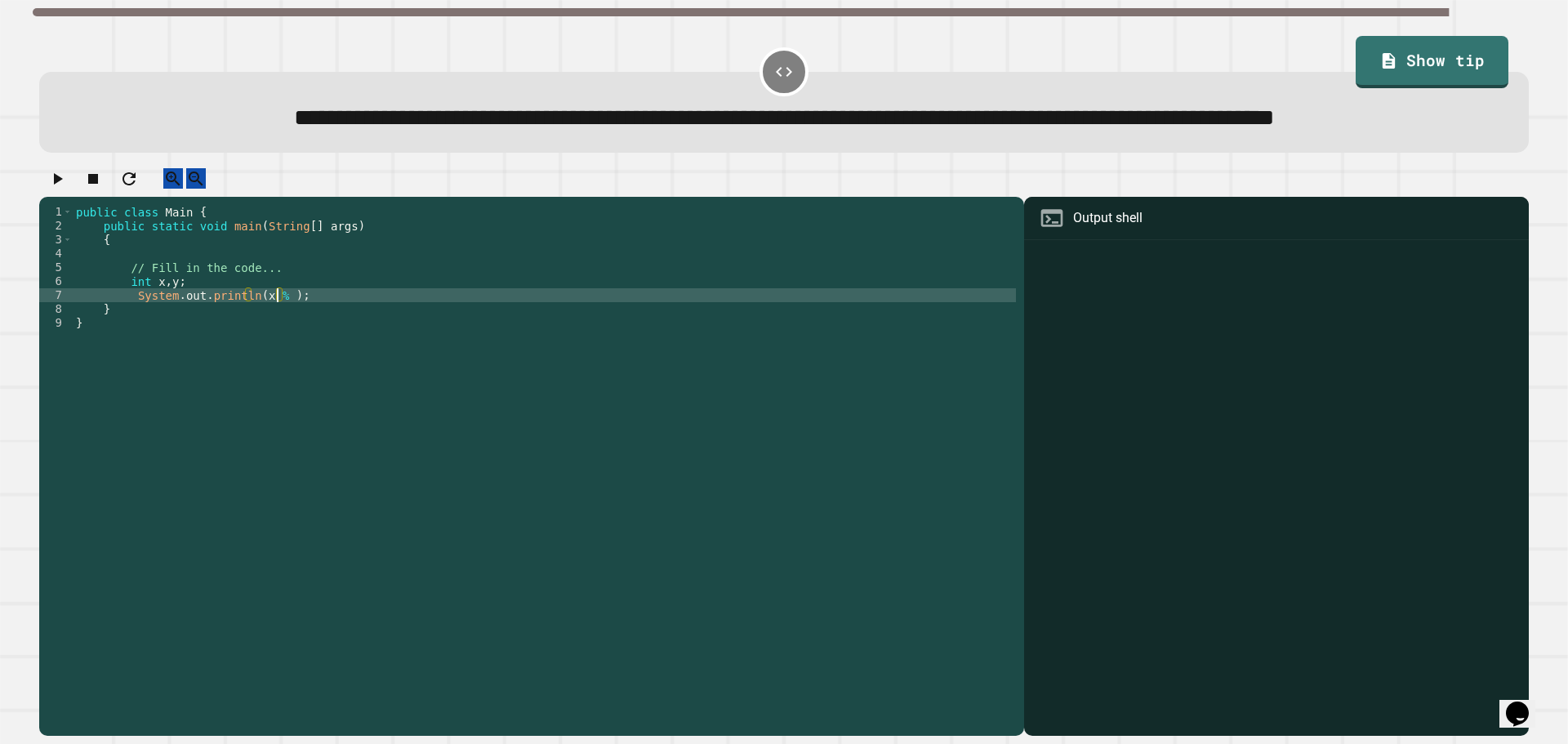
scroll to position [0, 14]
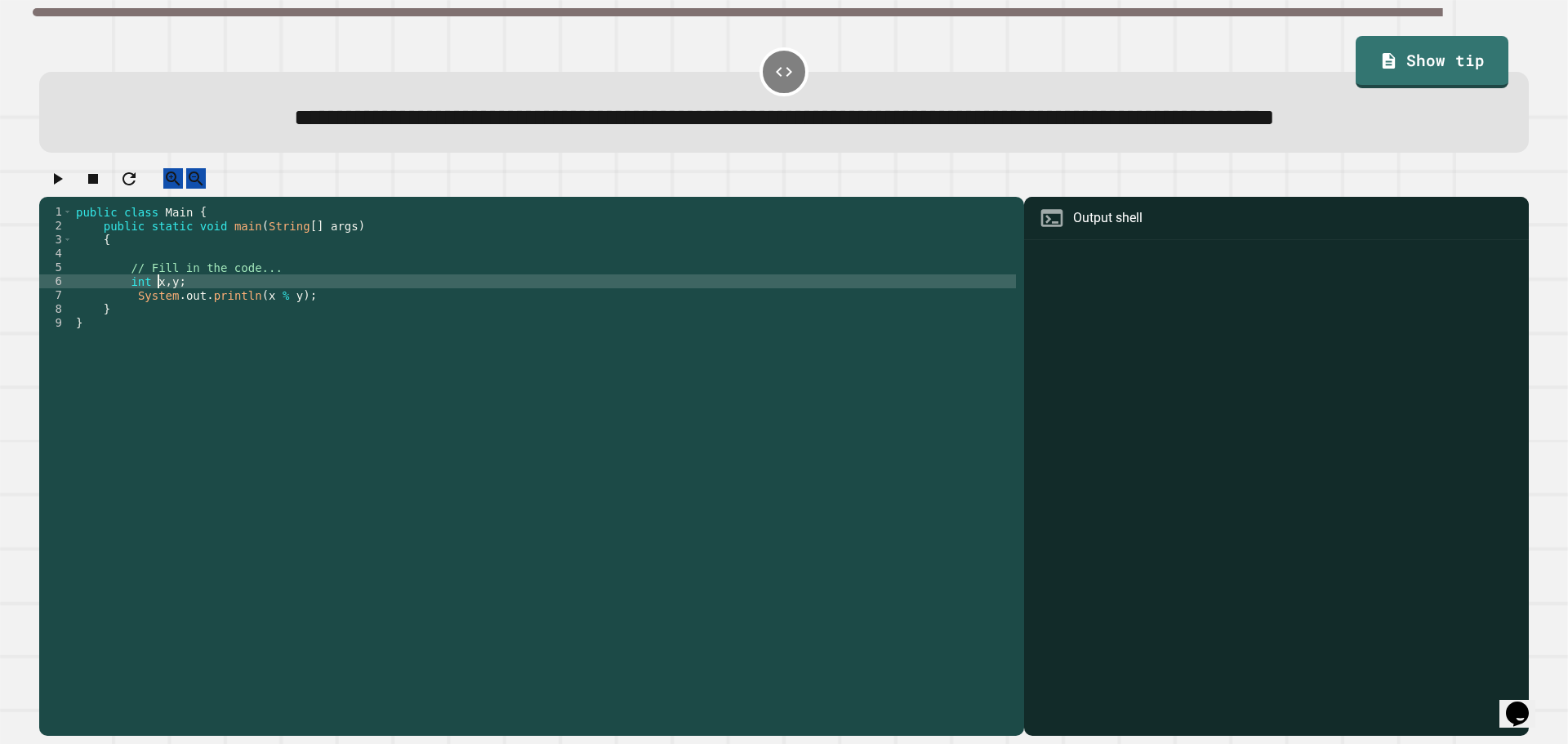
click at [160, 338] on div "public class Main { public static void main ( String [ ] args ) { // Fill in th…" at bounding box center [544, 433] width 943 height 458
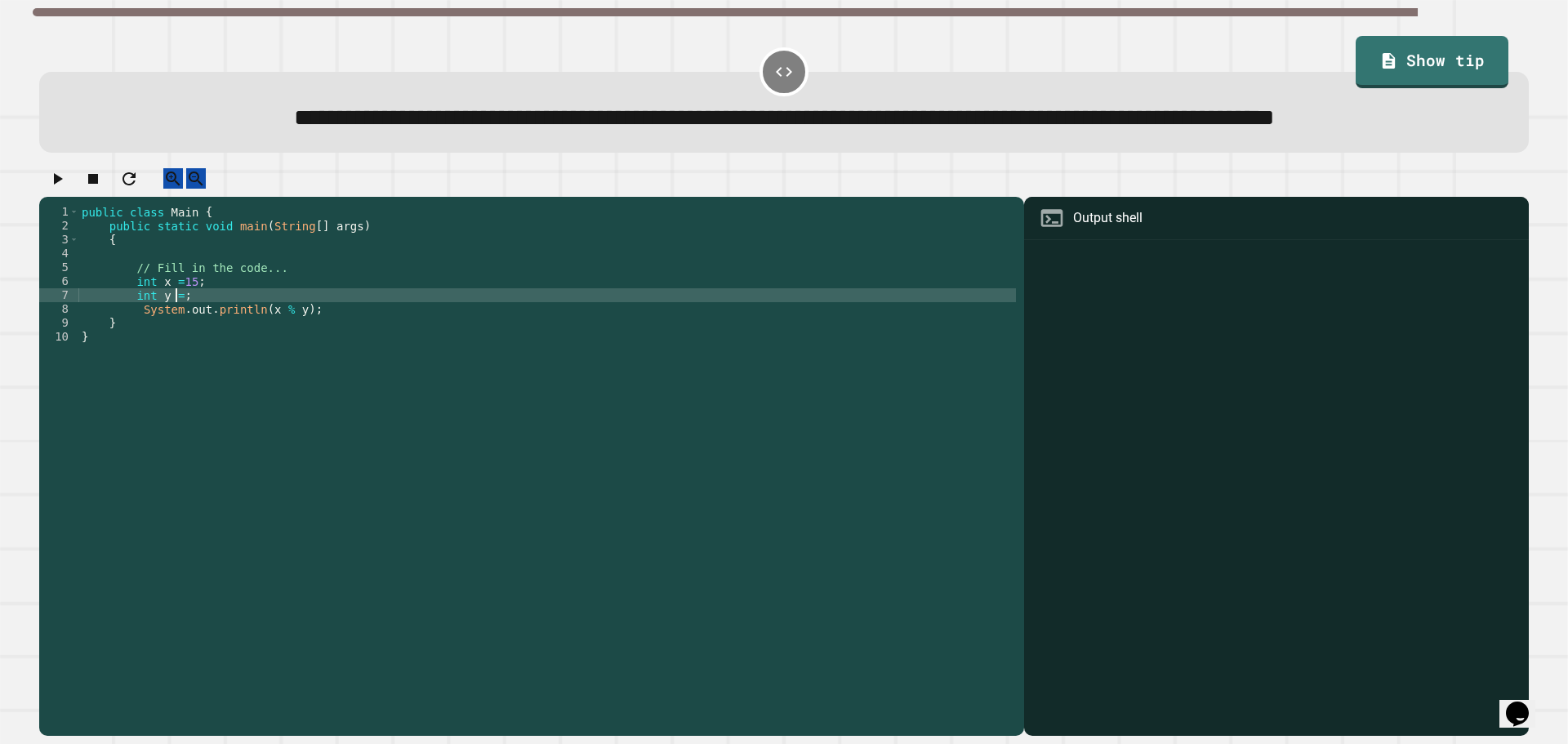
scroll to position [0, 6]
type textarea "**********"
click at [336, 197] on div at bounding box center [784, 182] width 1489 height 29
click at [59, 189] on icon "button" at bounding box center [57, 179] width 20 height 20
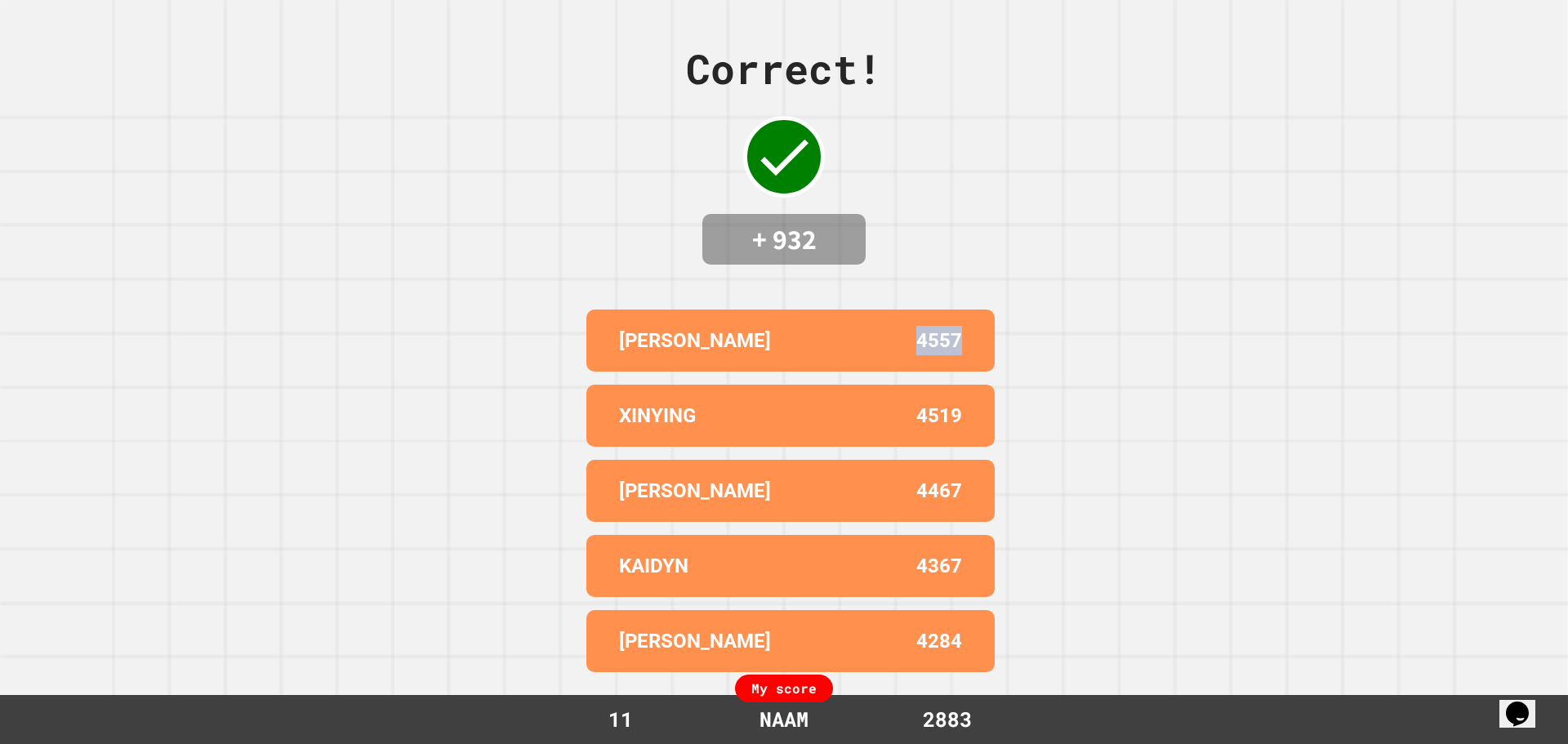
drag, startPoint x: 894, startPoint y: 330, endPoint x: 995, endPoint y: 329, distance: 101.0
click at [995, 329] on div "Correct! + 932 AIDEN 4557 XINYING 4519 [PERSON_NAME] 4467 KAIDYN 4367 [PERSON_N…" at bounding box center [784, 372] width 1568 height 744
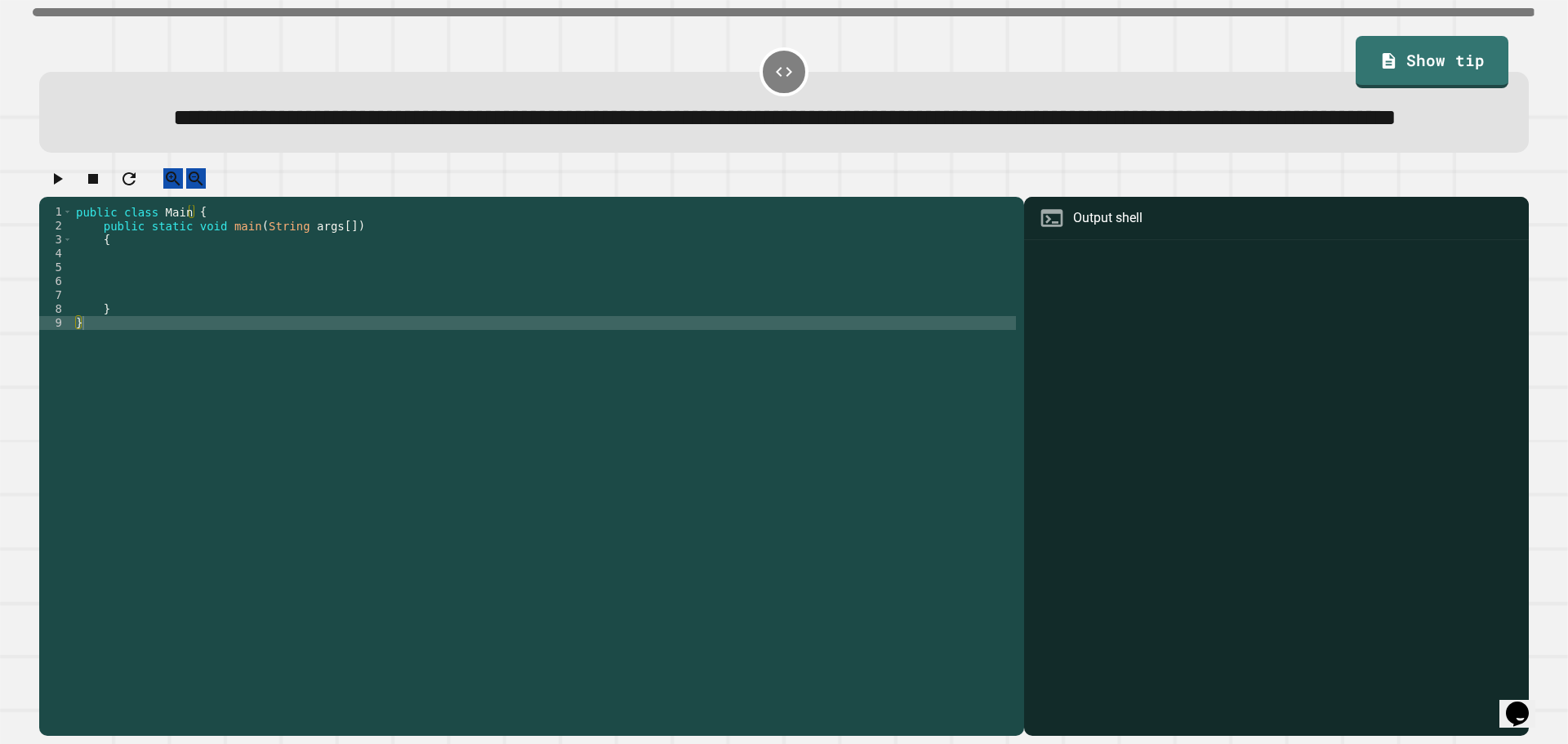
click at [261, 336] on div "public class Main { public static void main ( String args [ ]) { } }" at bounding box center [544, 433] width 943 height 458
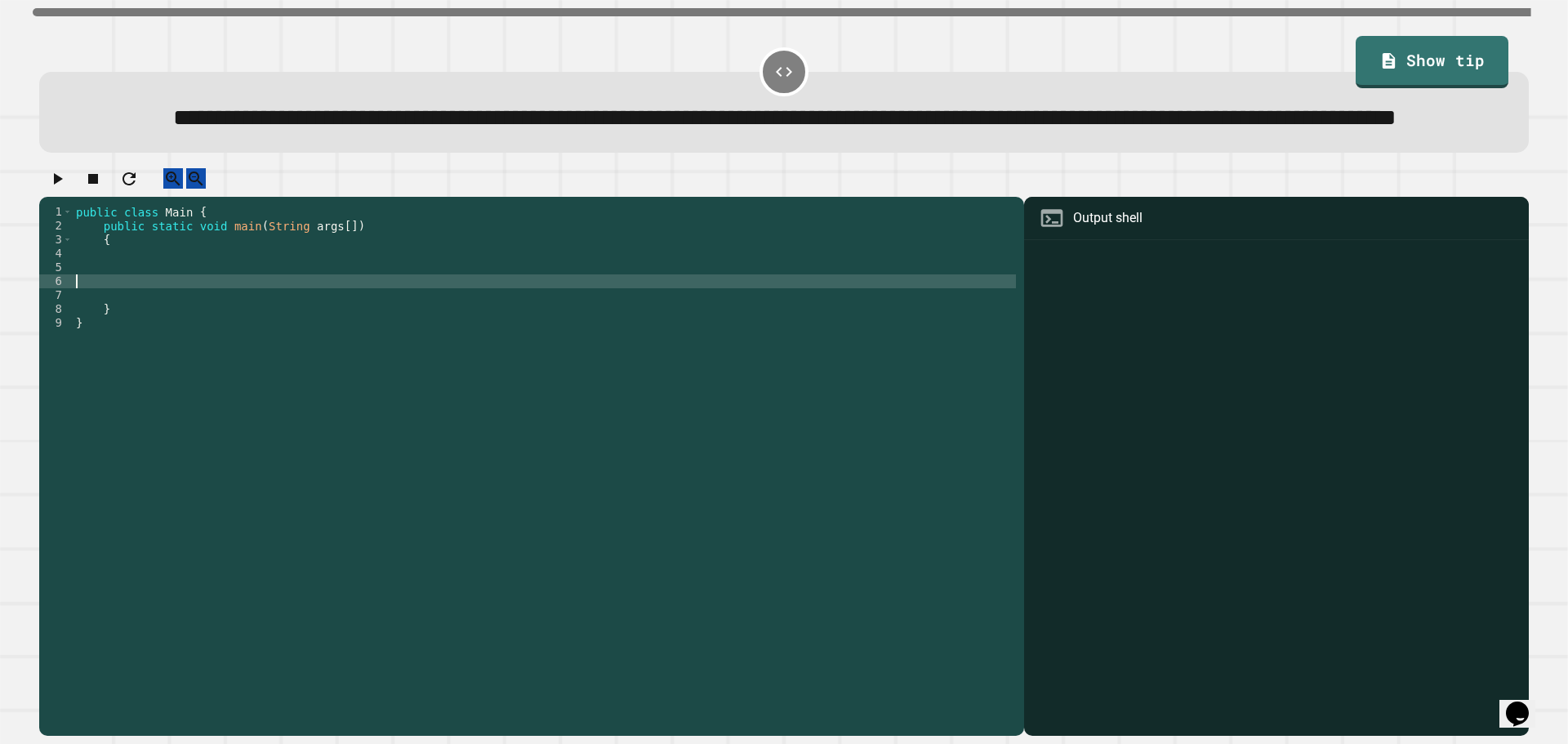
click at [264, 318] on div "public class Main { public static void main ( String args [ ]) { } }" at bounding box center [544, 433] width 943 height 458
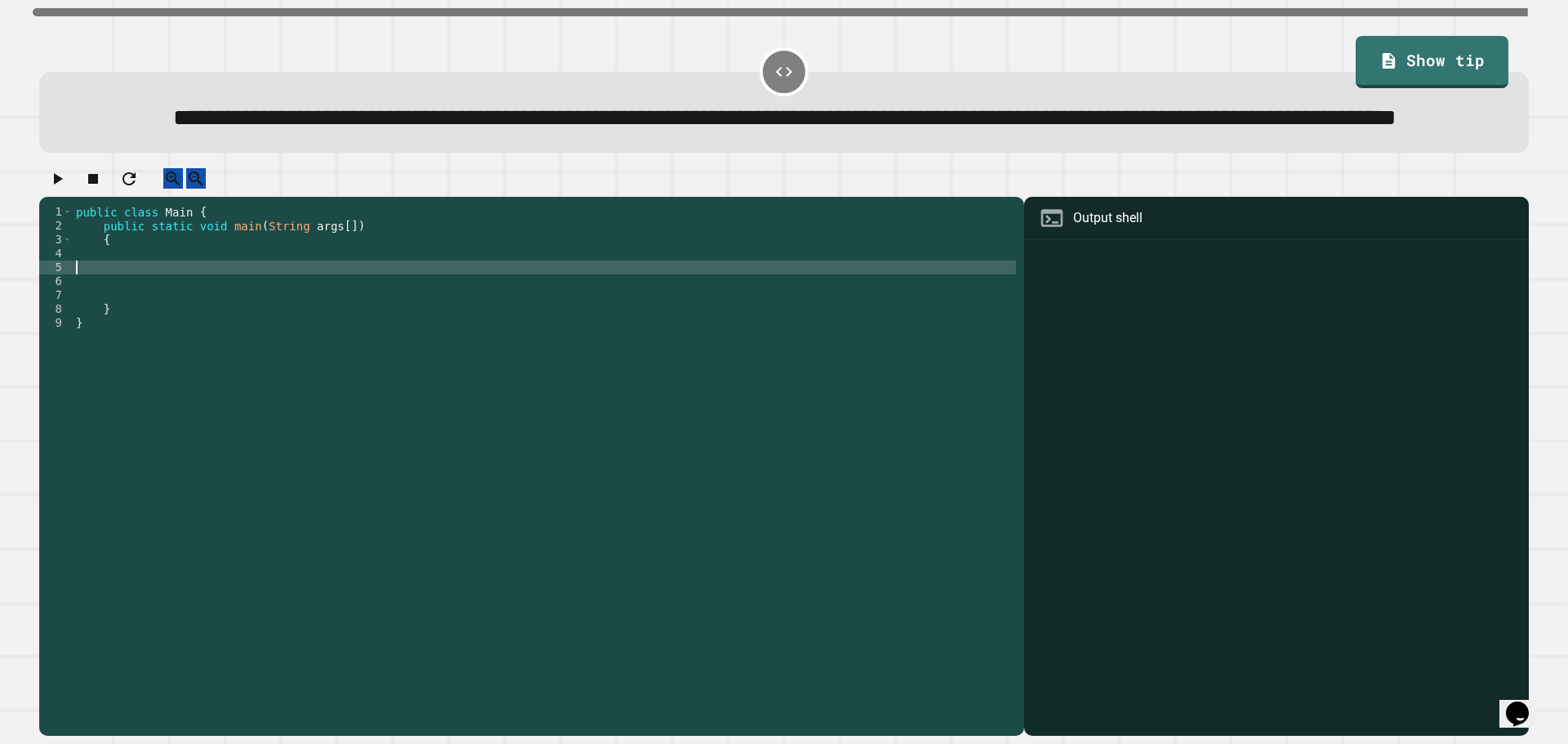
click at [271, 327] on div "public class Main { public static void main ( String args [ ]) { } }" at bounding box center [544, 433] width 943 height 458
click at [280, 316] on div "public class Main { public static void main ( String args [ ]) { } }" at bounding box center [544, 433] width 943 height 458
click at [287, 310] on div "public class Main { public static void main ( String args [ ]) { } }" at bounding box center [544, 433] width 943 height 458
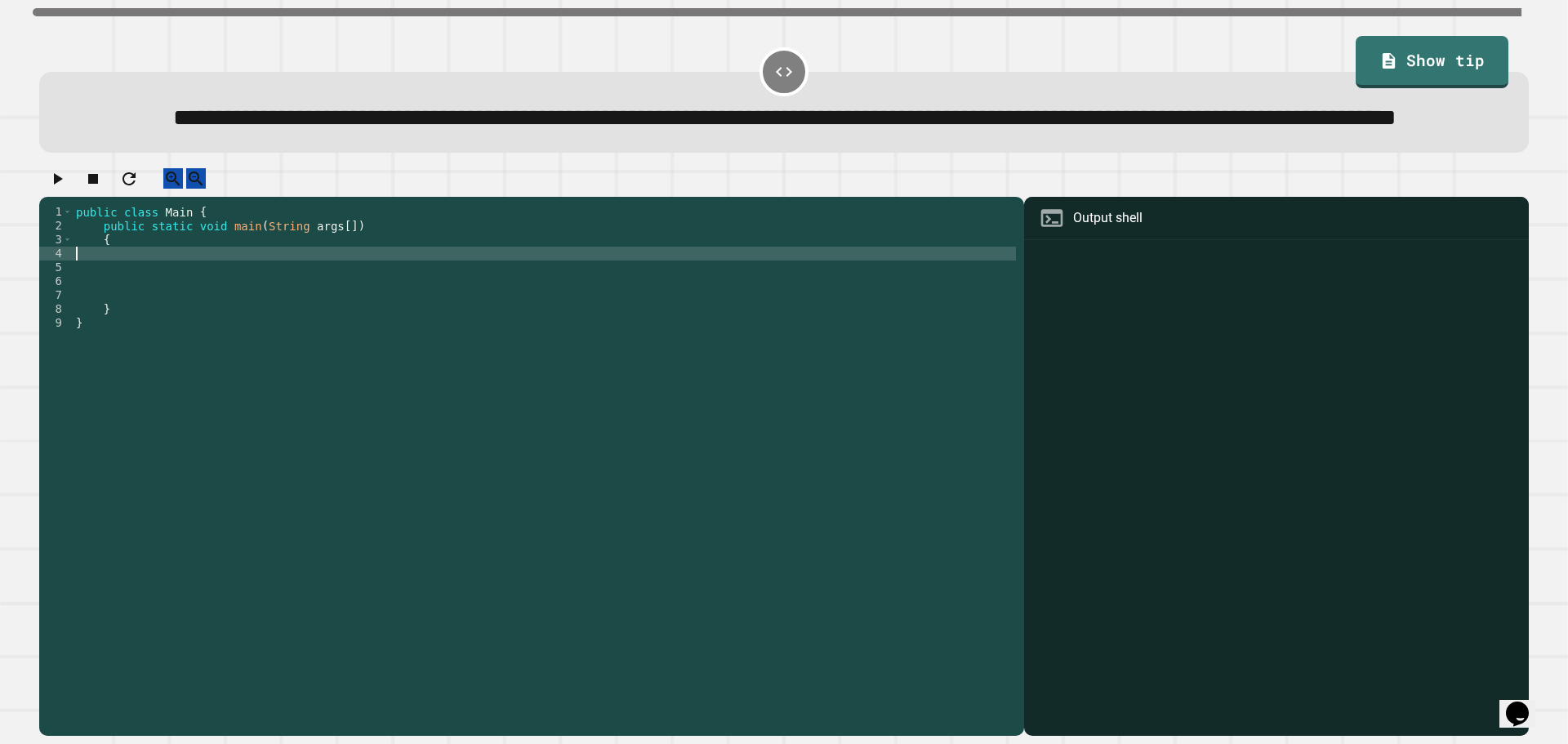
click at [296, 309] on div "public class Main { public static void main ( String args [ ]) { } }" at bounding box center [544, 433] width 943 height 458
paste textarea "**********"
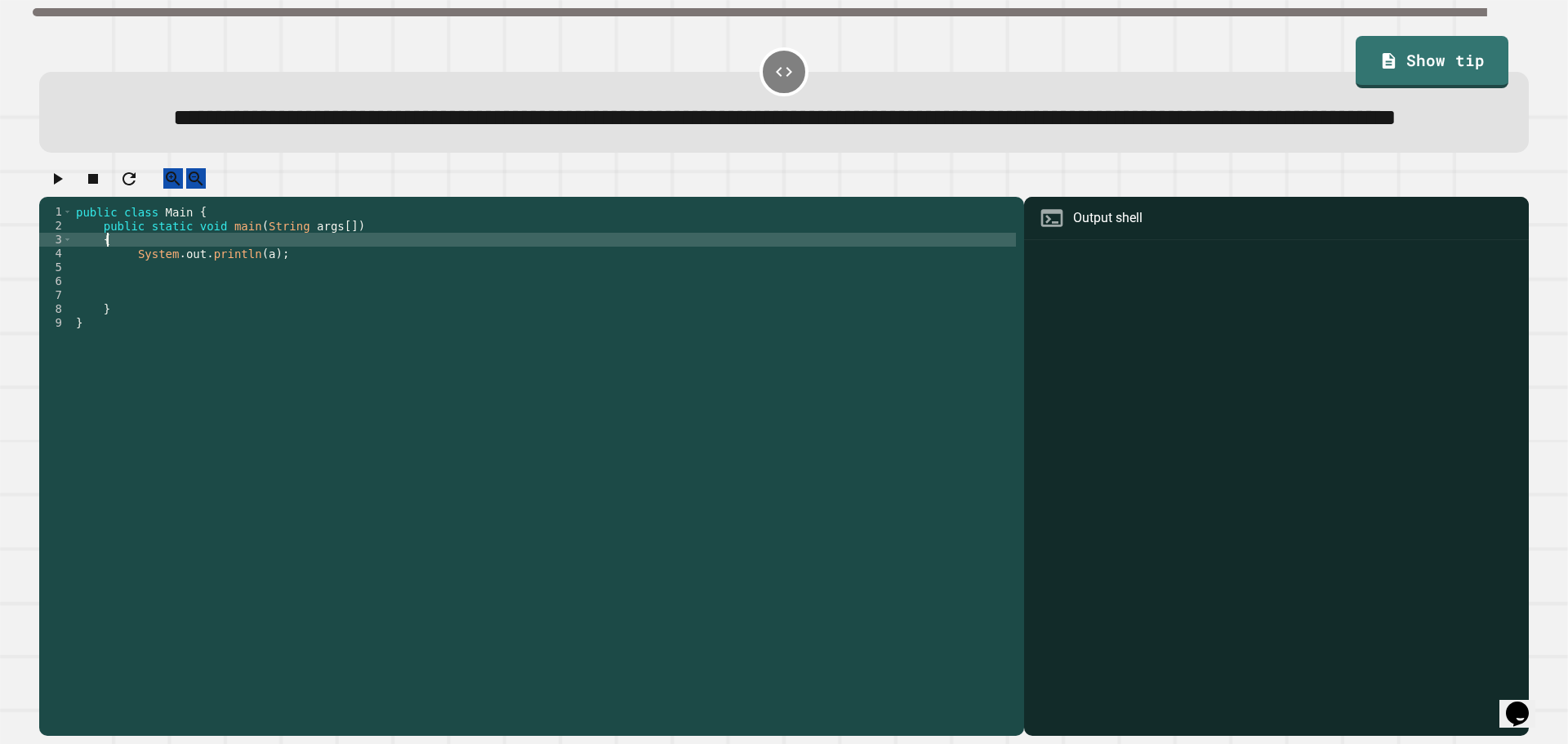
type textarea "*"
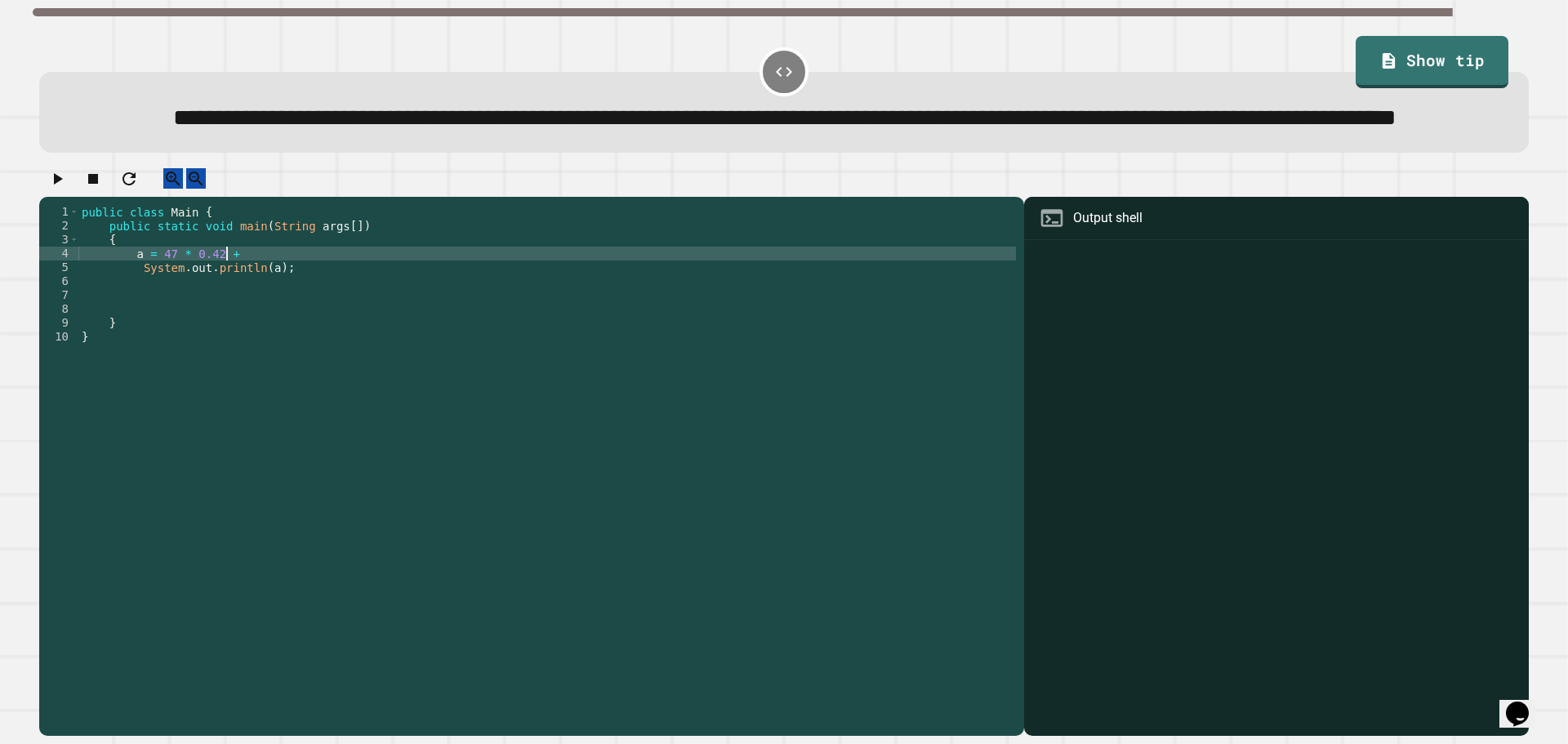
scroll to position [0, 9]
click at [153, 312] on div "public class Main { public static void main ( String args [ ]) { a = 47 * 0.42 …" at bounding box center [547, 433] width 937 height 458
click at [261, 306] on div "public class Main { public static void main ( String args [ ]) { a = 47 - ( 47 …" at bounding box center [547, 433] width 937 height 458
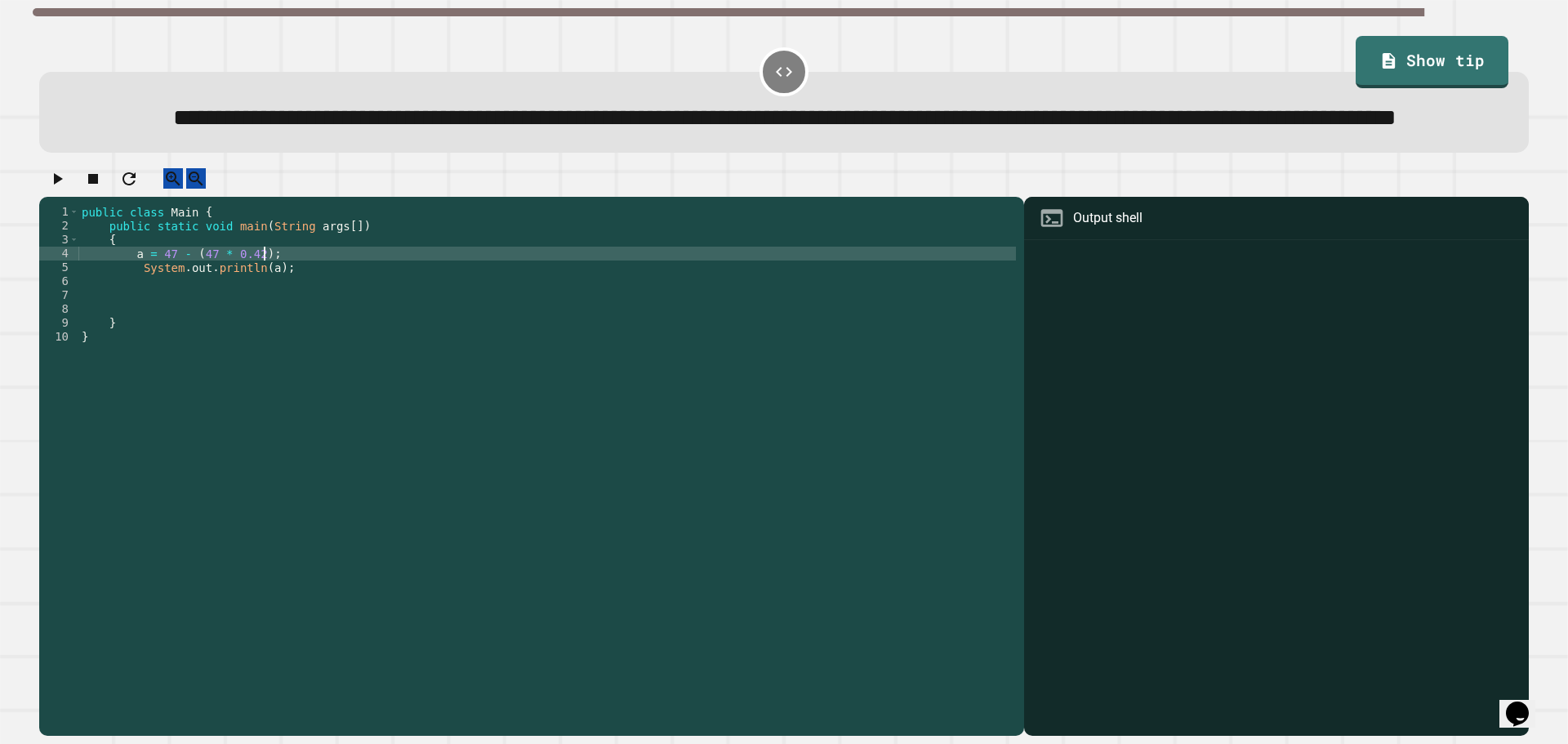
click at [126, 315] on div "public class Main { public static void main ( String args [ ]) { a = 47 - ( 47 …" at bounding box center [547, 433] width 937 height 458
type textarea "**********"
click at [58, 189] on icon "button" at bounding box center [57, 179] width 20 height 20
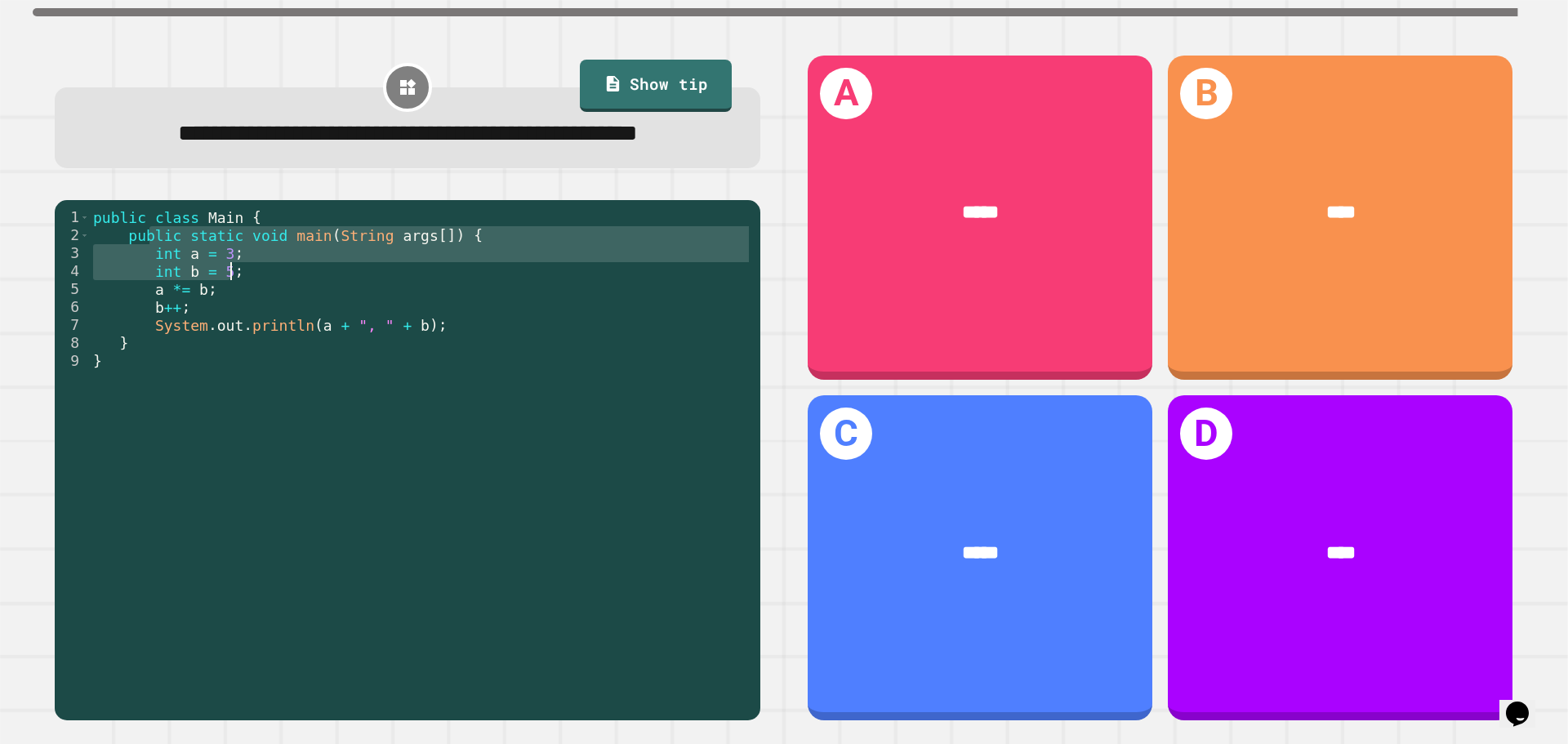
drag, startPoint x: 151, startPoint y: 280, endPoint x: 244, endPoint y: 315, distance: 99.4
click at [244, 315] on div "public class Main { public static void main ( String args [ ]) { int a = 3 ; in…" at bounding box center [422, 433] width 663 height 450
click at [234, 312] on div "public class Main { public static void main ( String args [ ]) { int a = 3 ; in…" at bounding box center [422, 415] width 663 height 414
drag, startPoint x: 228, startPoint y: 314, endPoint x: 141, endPoint y: 303, distance: 87.7
click at [141, 303] on div "public class Main { public static void main ( String args [ ]) { int a = 3 ; in…" at bounding box center [422, 433] width 663 height 450
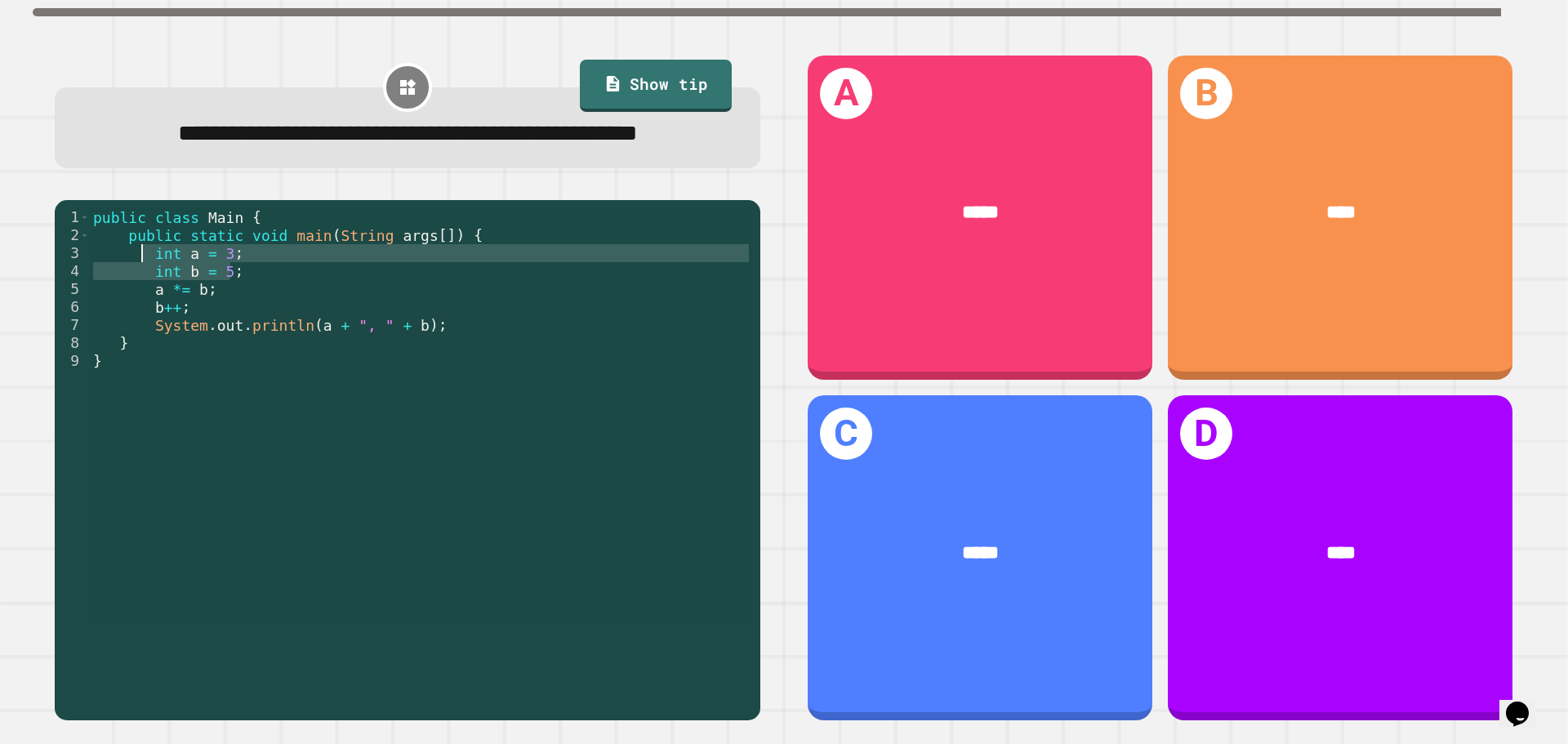
click at [141, 302] on div "public class Main { public static void main ( String args [ ]) { int a = 3 ; in…" at bounding box center [422, 415] width 663 height 414
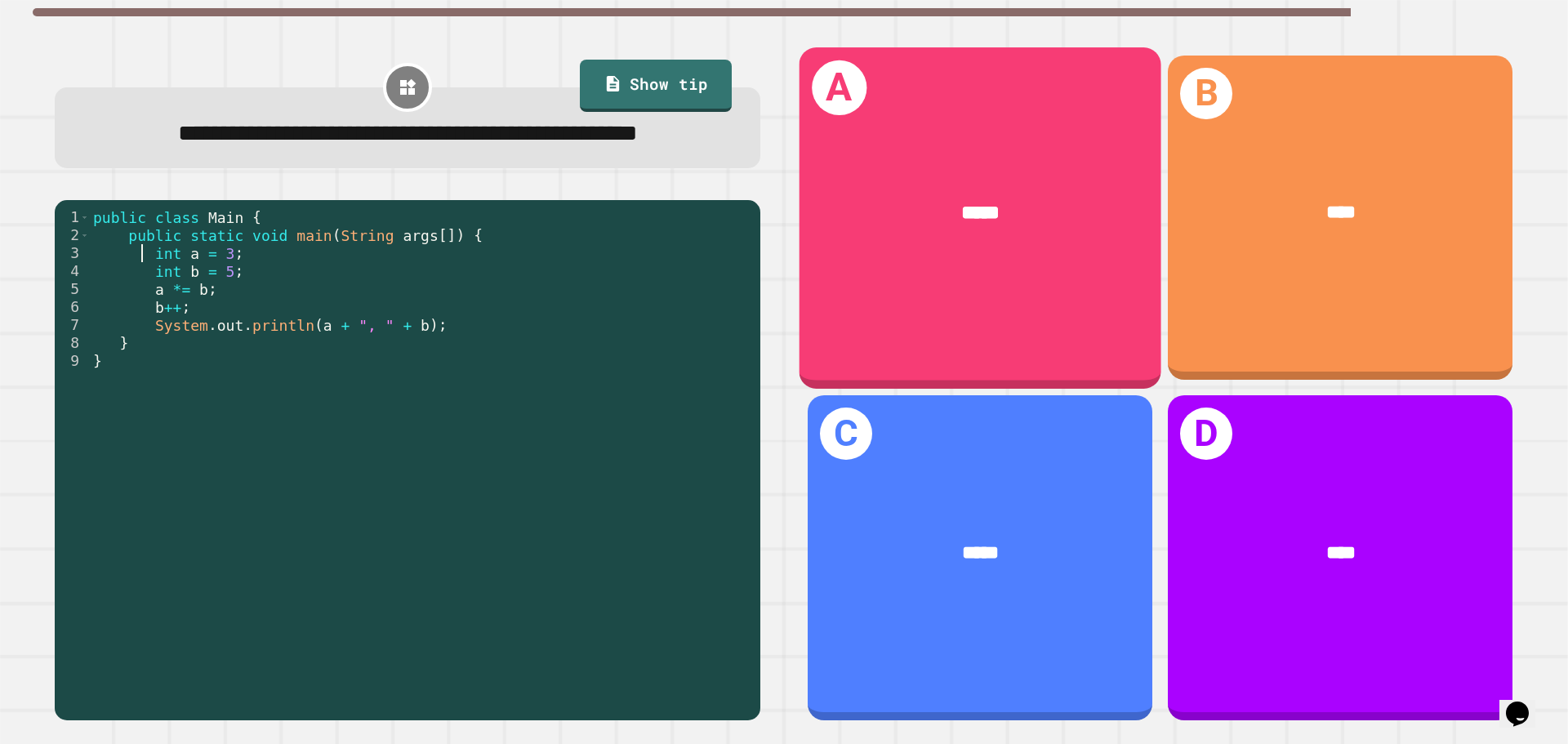
click at [975, 263] on div "A *****" at bounding box center [980, 217] width 362 height 340
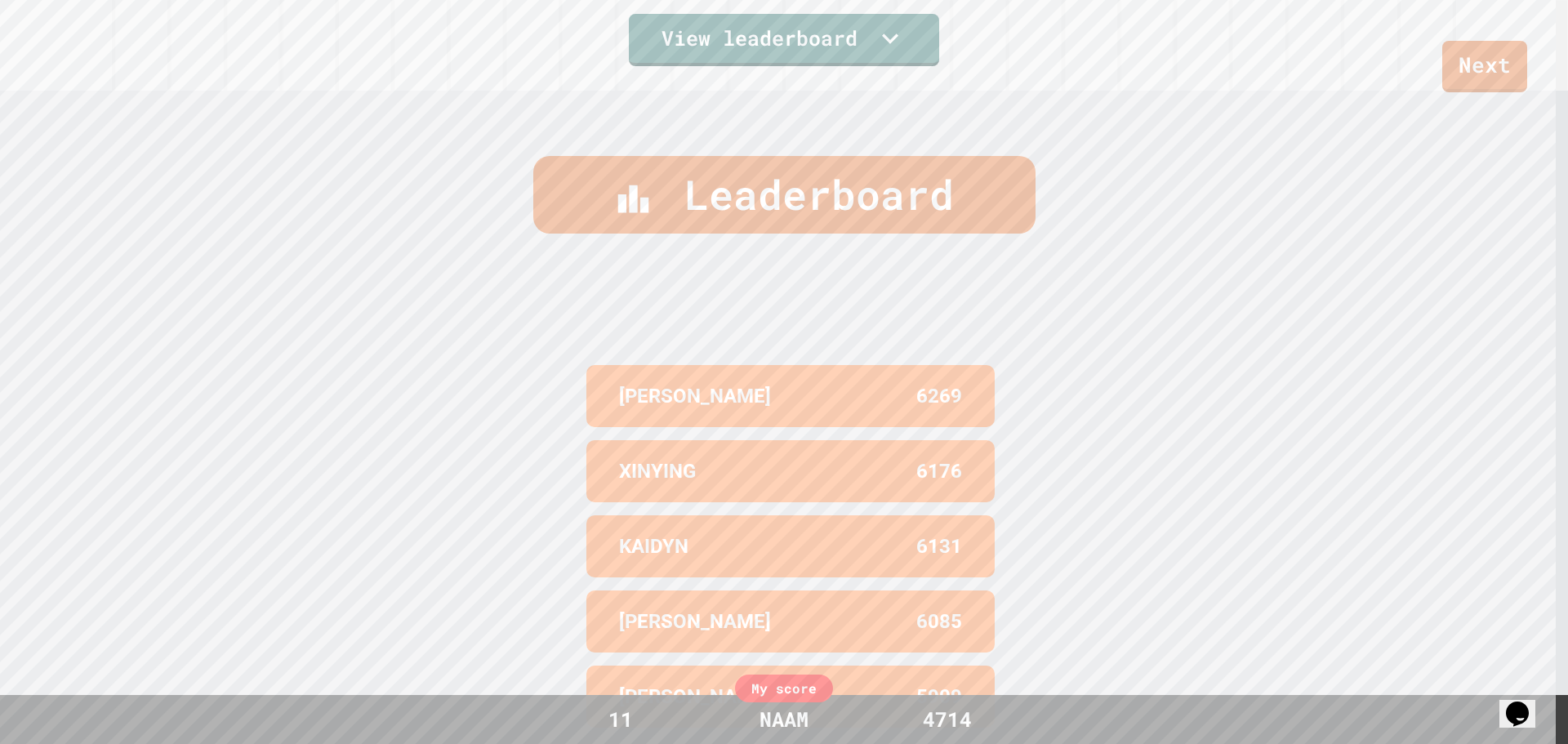
scroll to position [750, 0]
